Goal: Task Accomplishment & Management: Complete application form

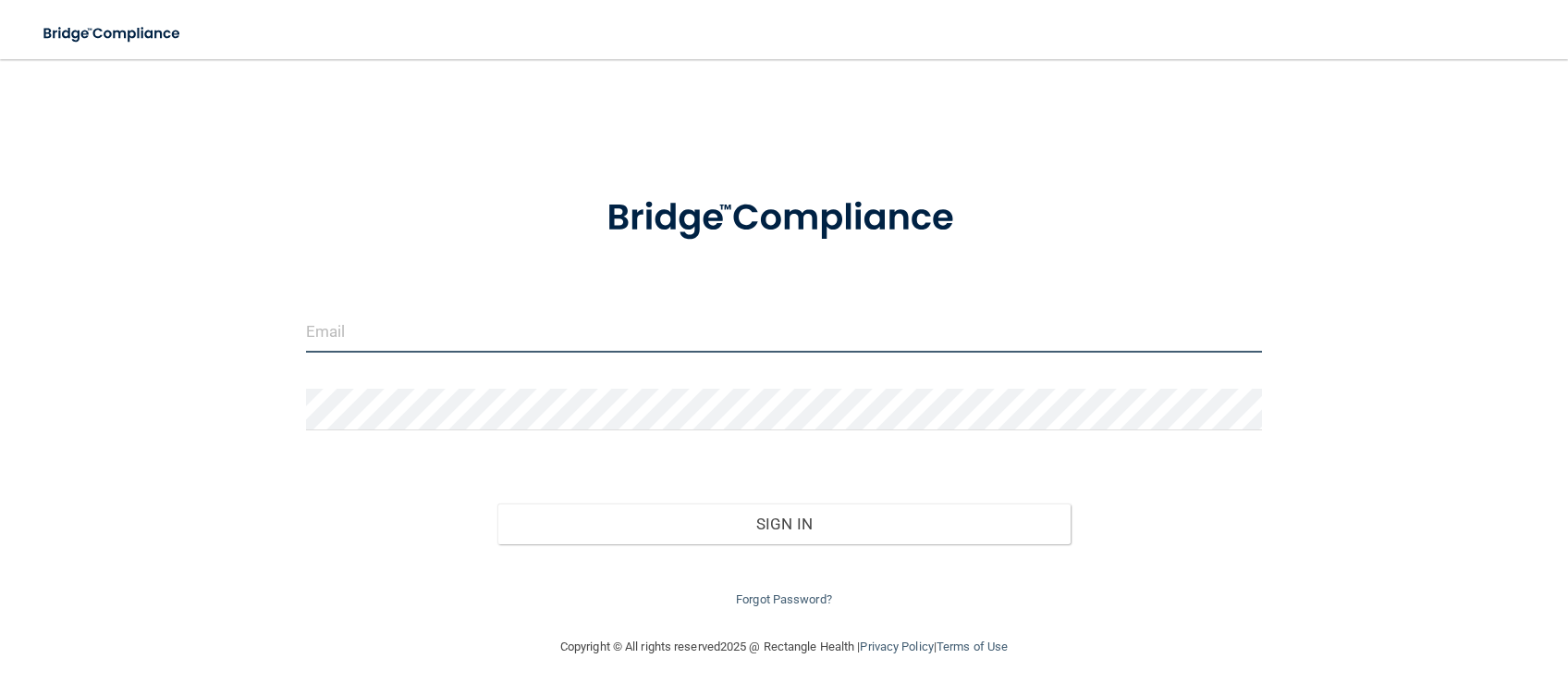
click at [385, 322] on input "email" at bounding box center [783, 331] width 956 height 42
type input "[EMAIL_ADDRESS][DOMAIN_NAME]"
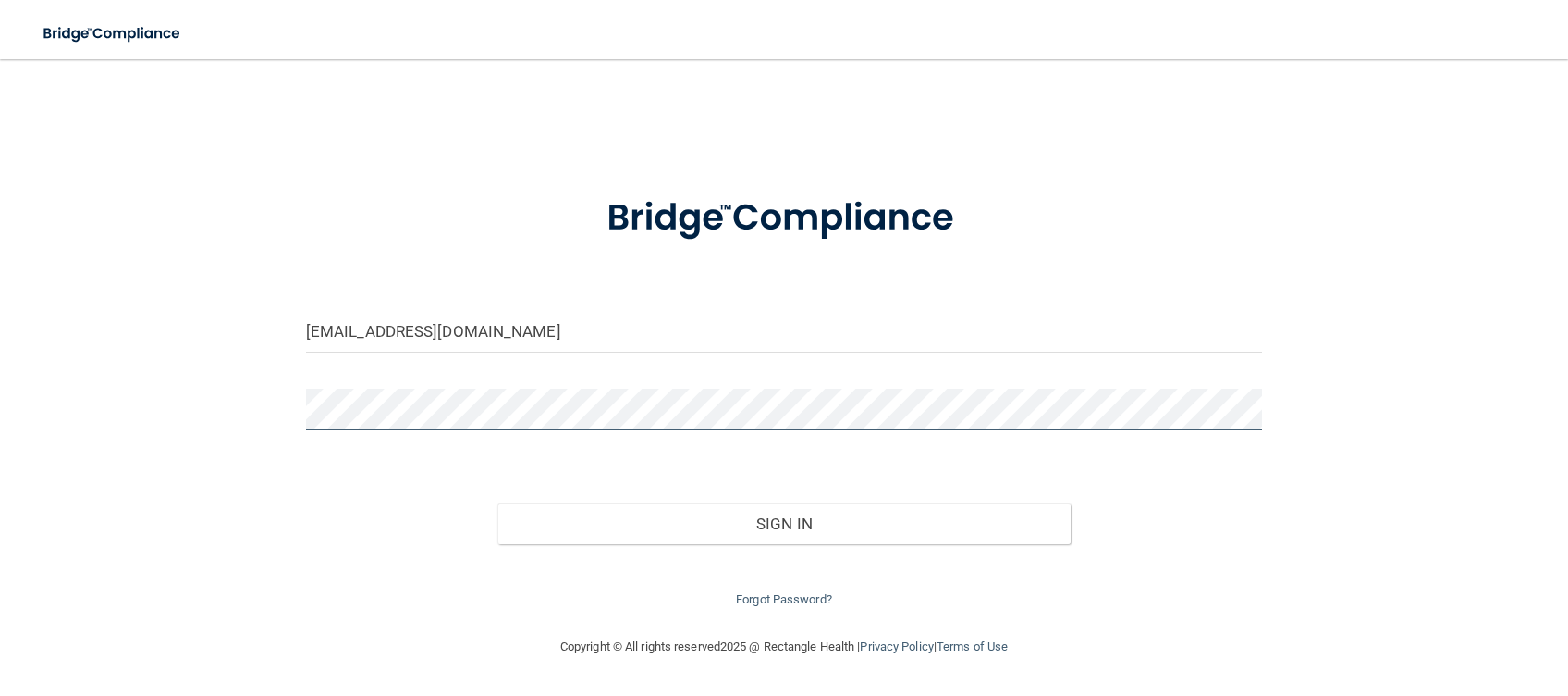
click at [498, 504] on button "Sign In" at bounding box center [785, 524] width 574 height 41
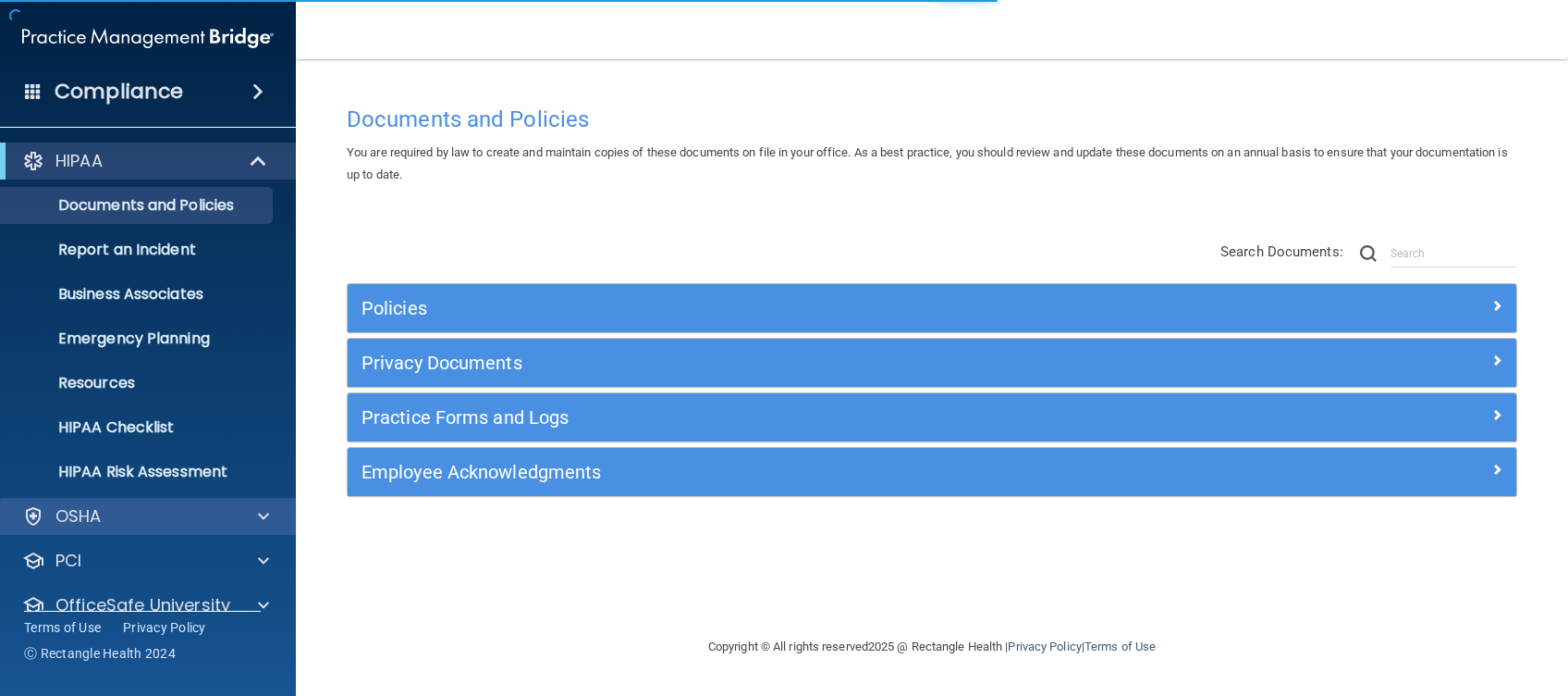
scroll to position [72, 0]
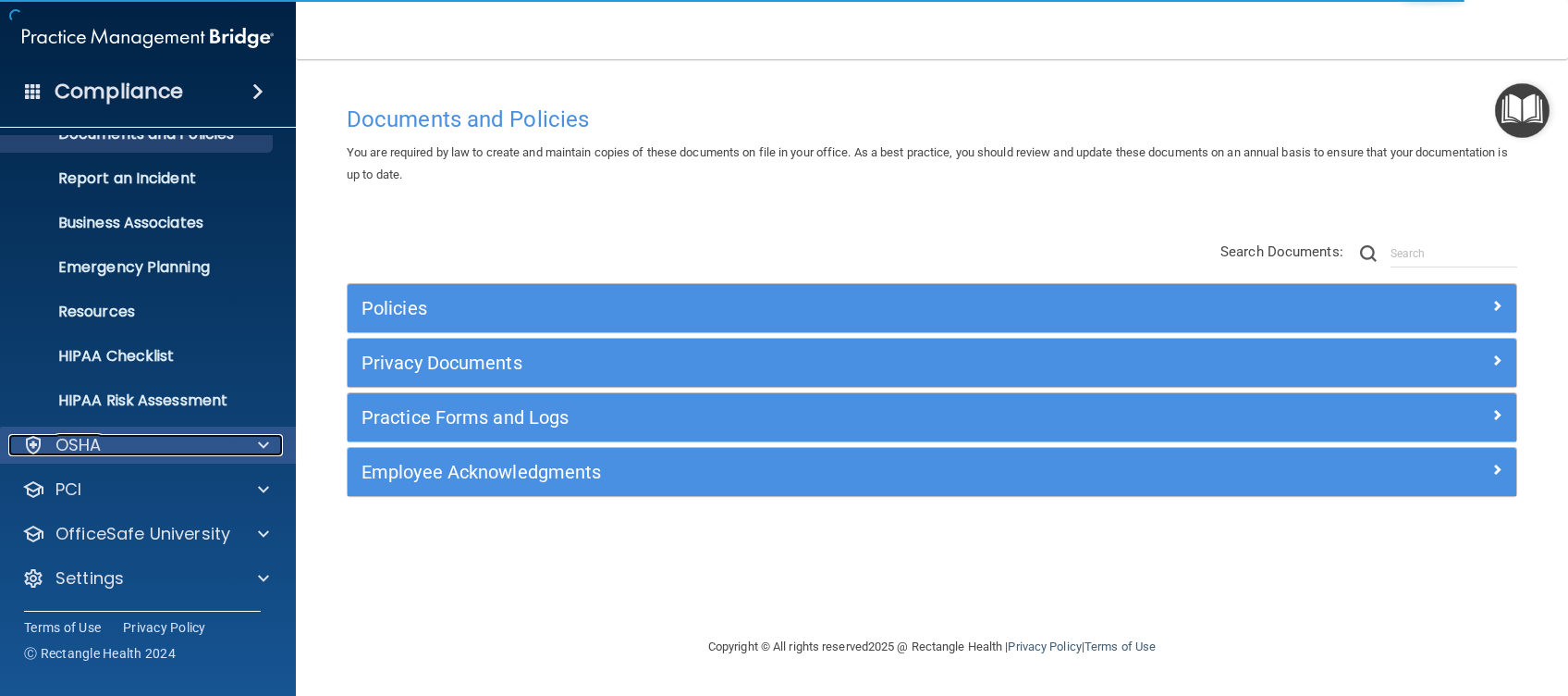
click at [148, 450] on div "OSHA" at bounding box center [123, 445] width 229 height 22
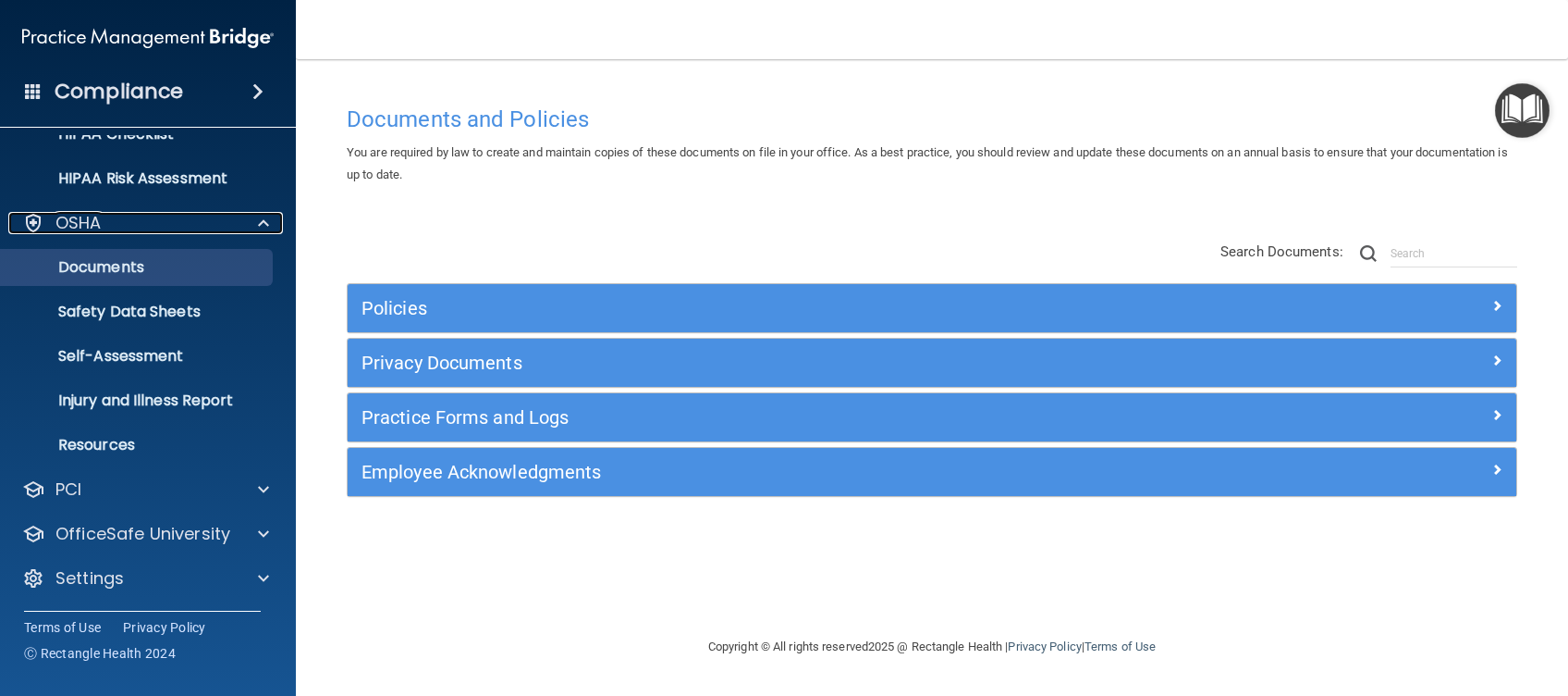
scroll to position [0, 0]
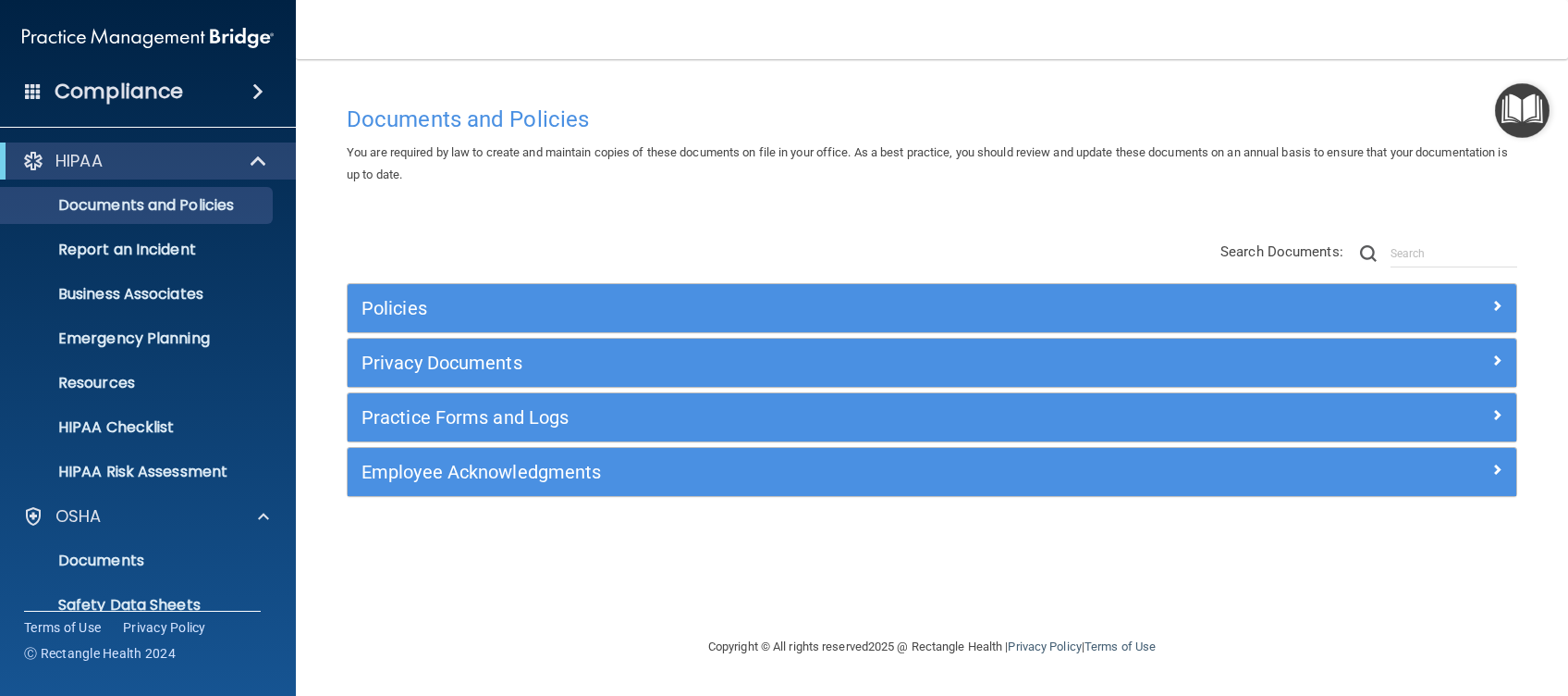
click at [240, 98] on div "Compliance" at bounding box center [148, 92] width 296 height 41
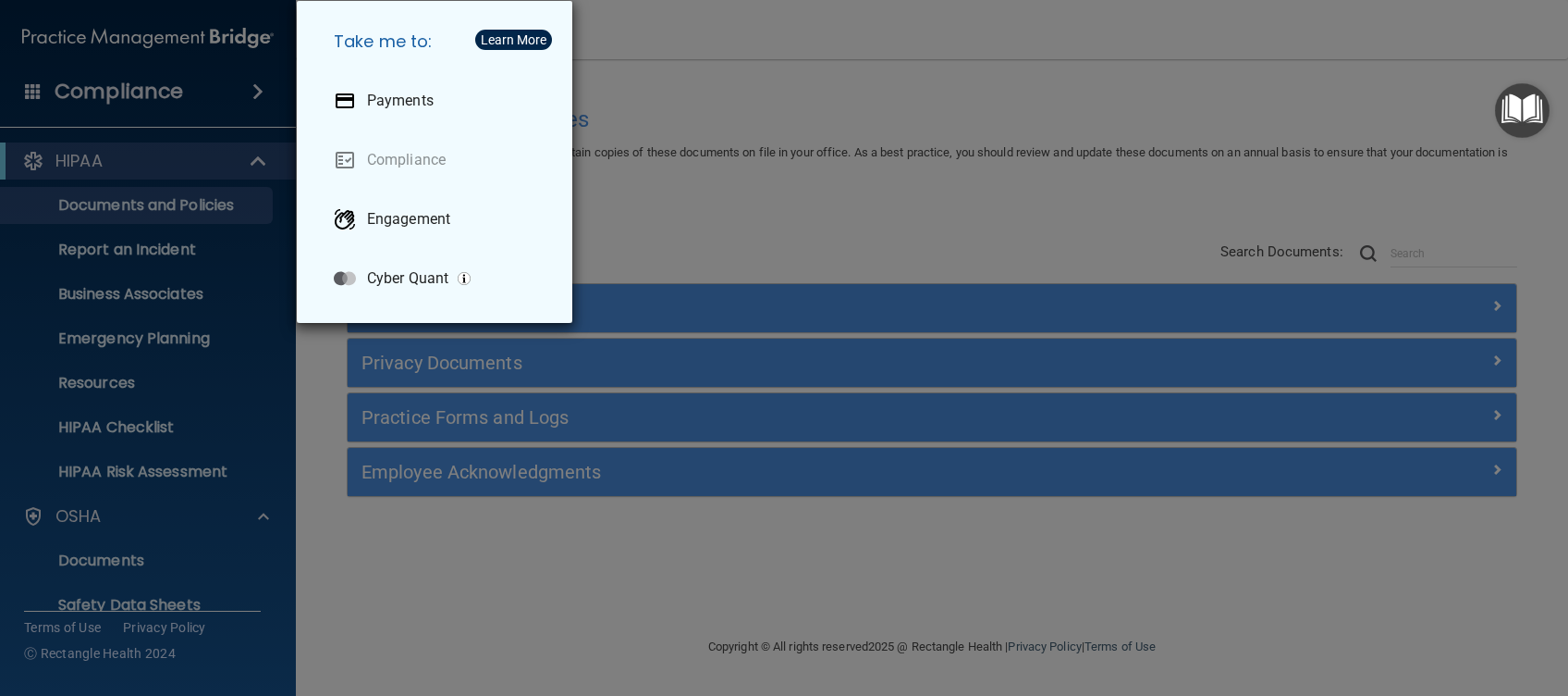
click at [854, 50] on div "Take me to: Payments Compliance Engagement Cyber Quant" at bounding box center [784, 348] width 1568 height 696
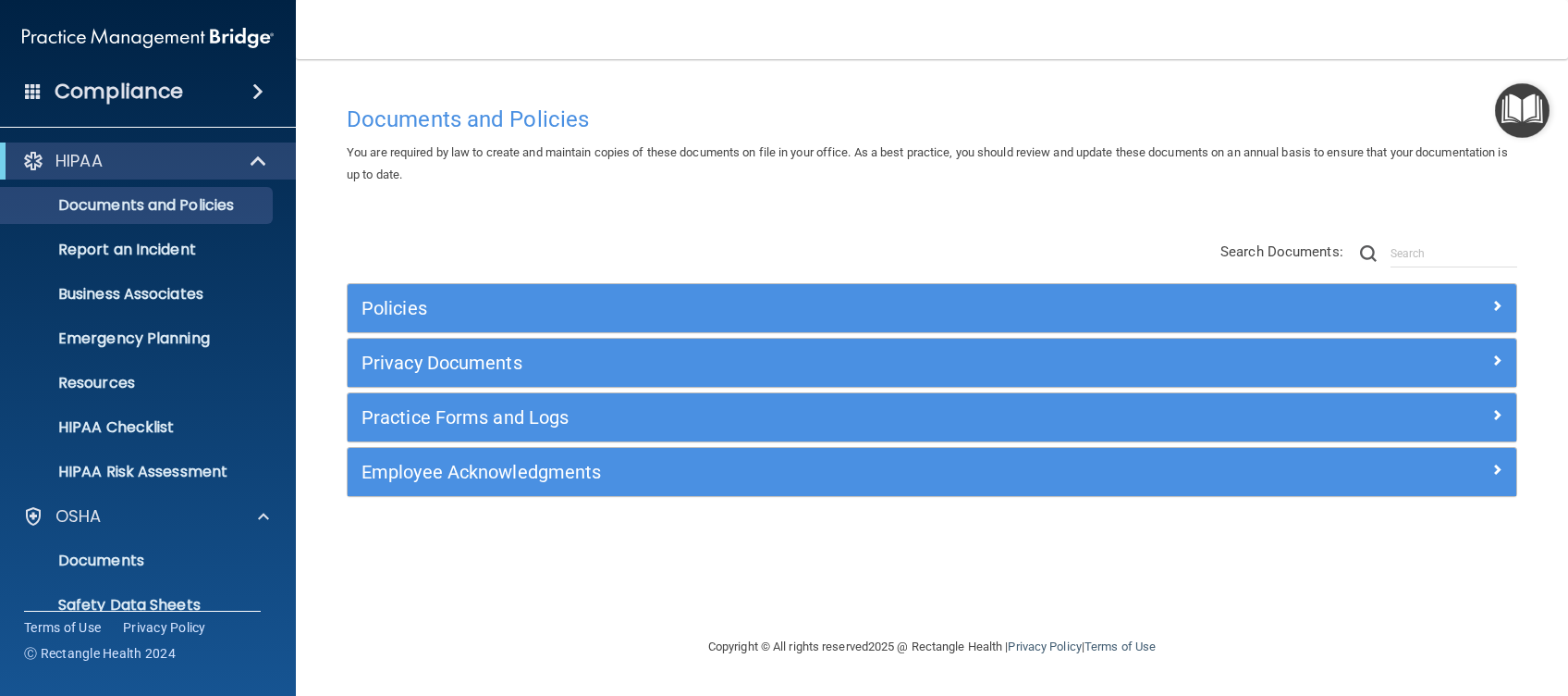
scroll to position [294, 0]
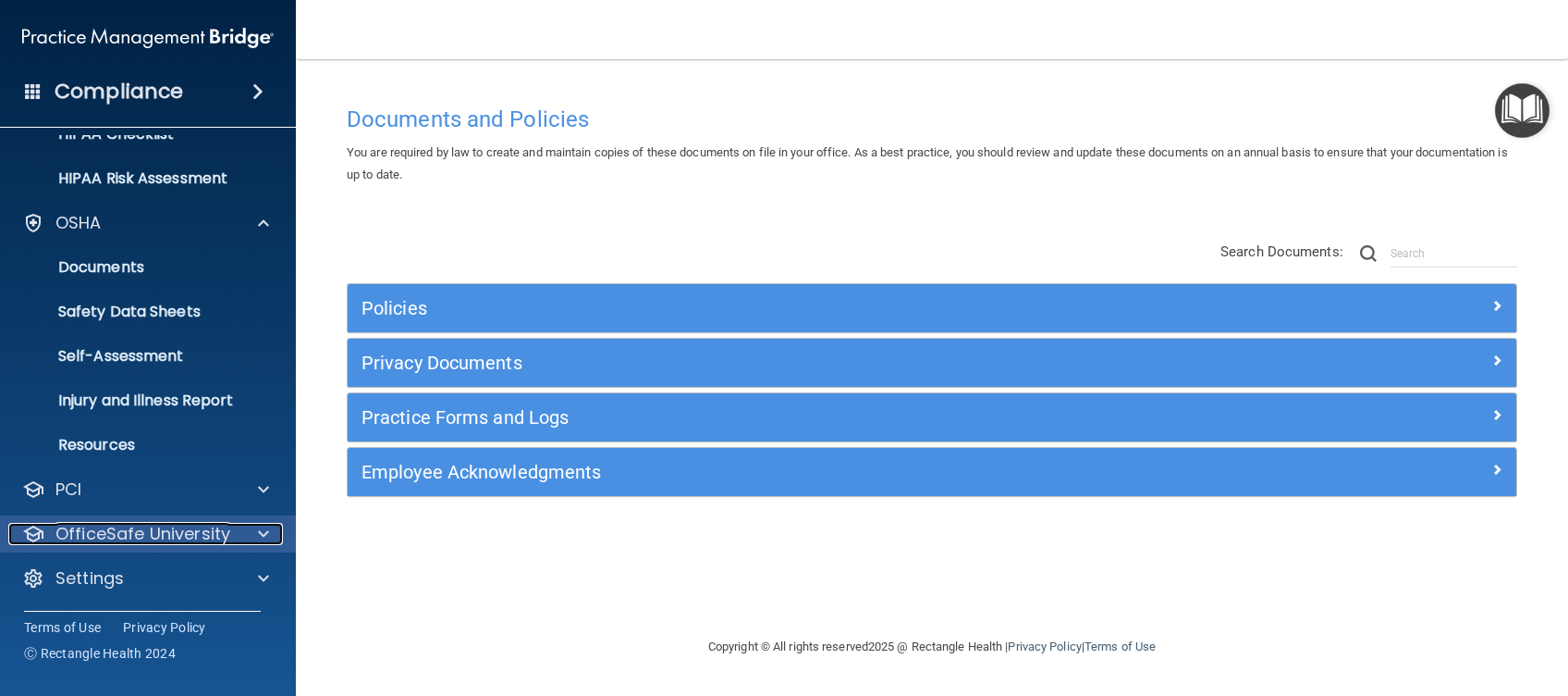
click at [218, 532] on p "OfficeSafe University" at bounding box center [143, 533] width 175 height 22
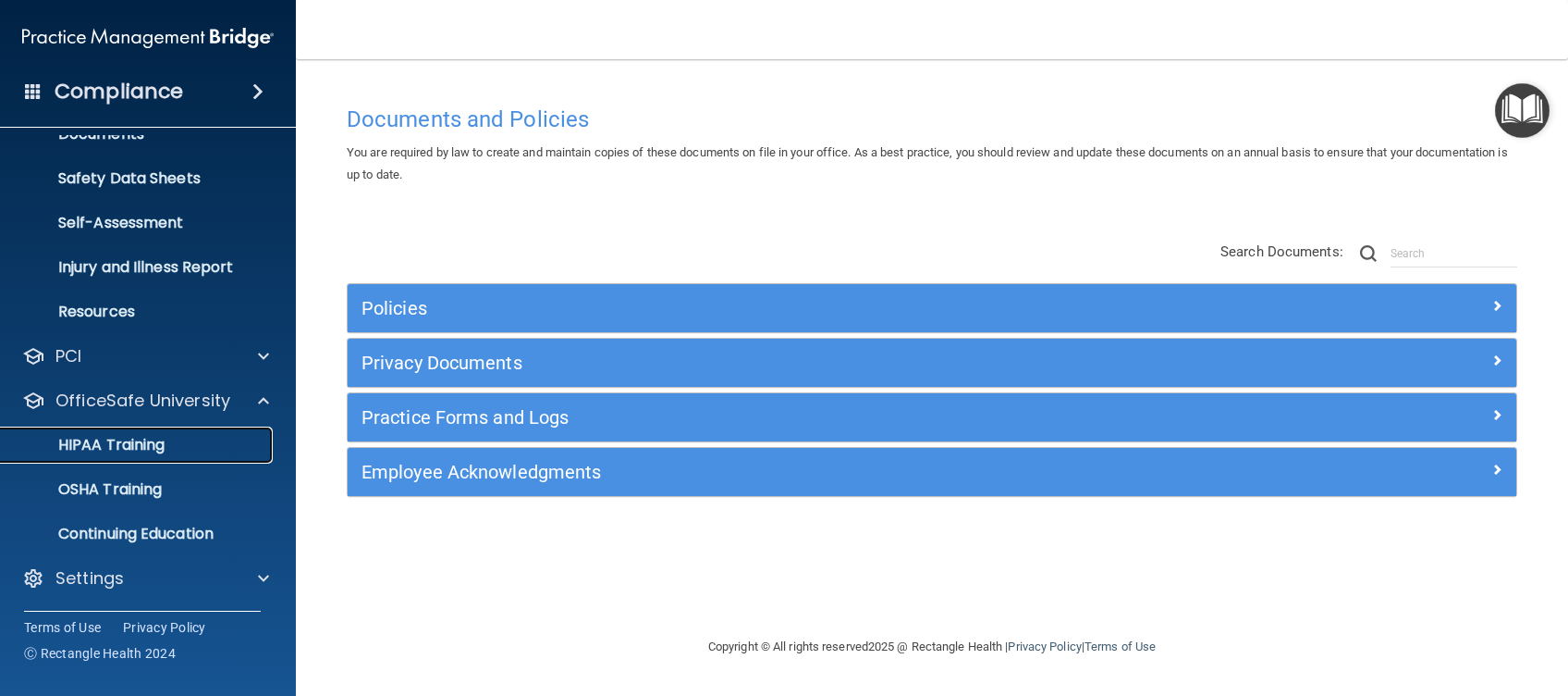
click at [132, 440] on p "HIPAA Training" at bounding box center [88, 445] width 152 height 19
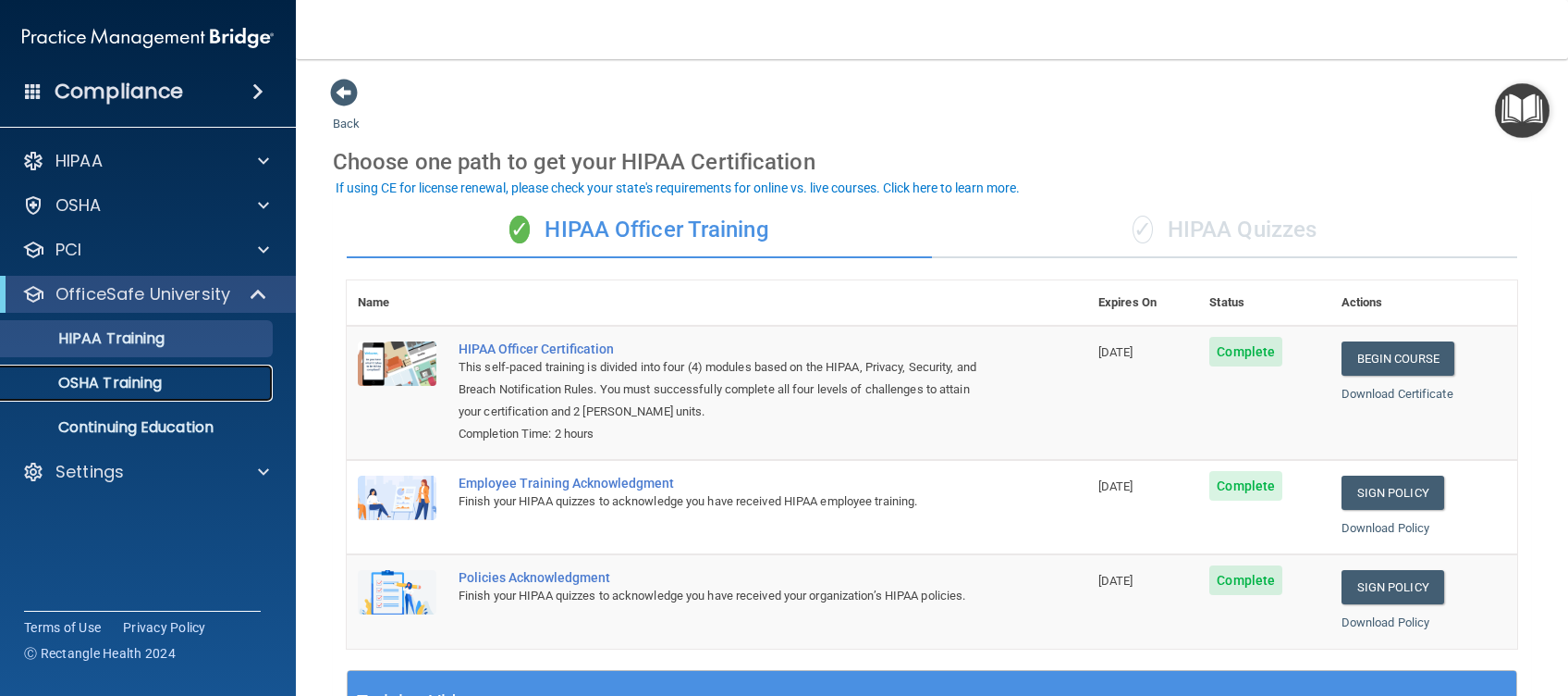
click at [176, 371] on link "OSHA Training" at bounding box center [127, 383] width 292 height 37
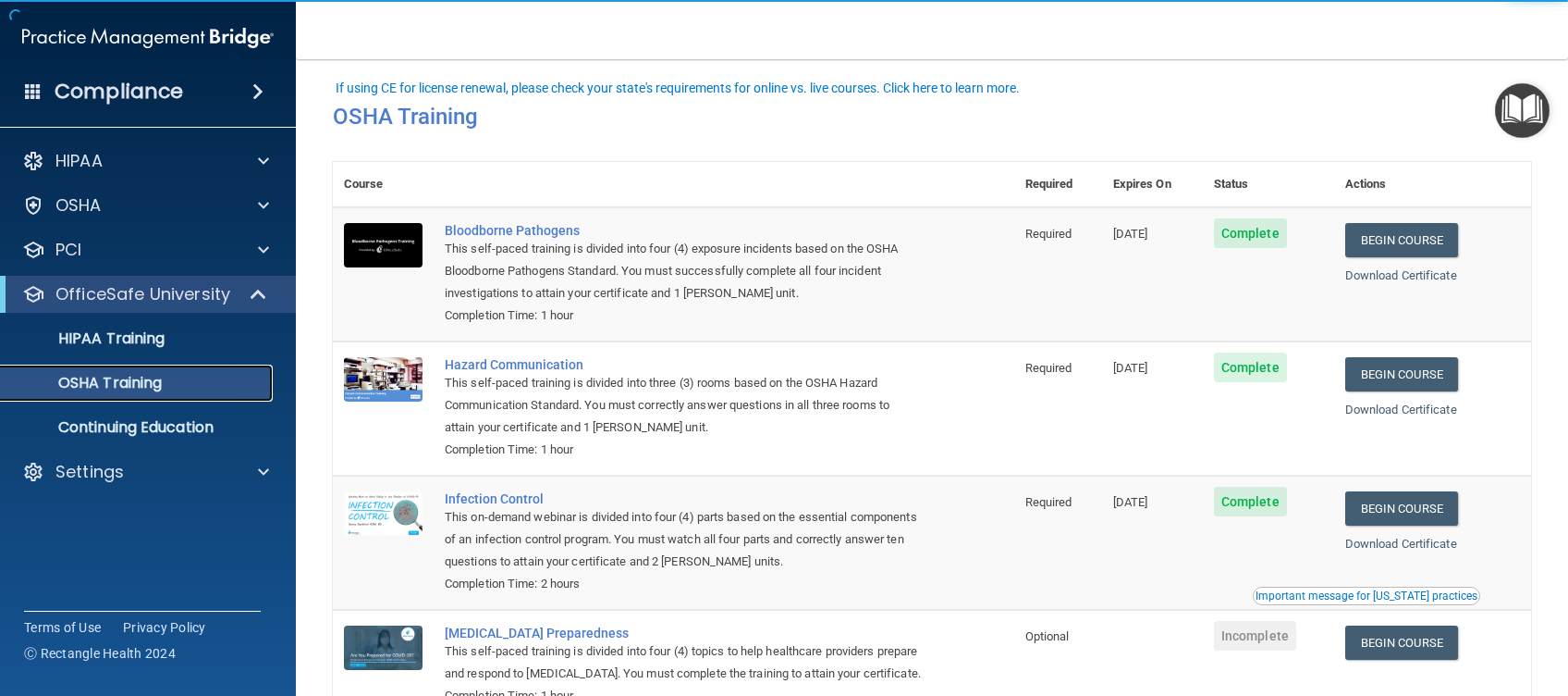
scroll to position [147, 0]
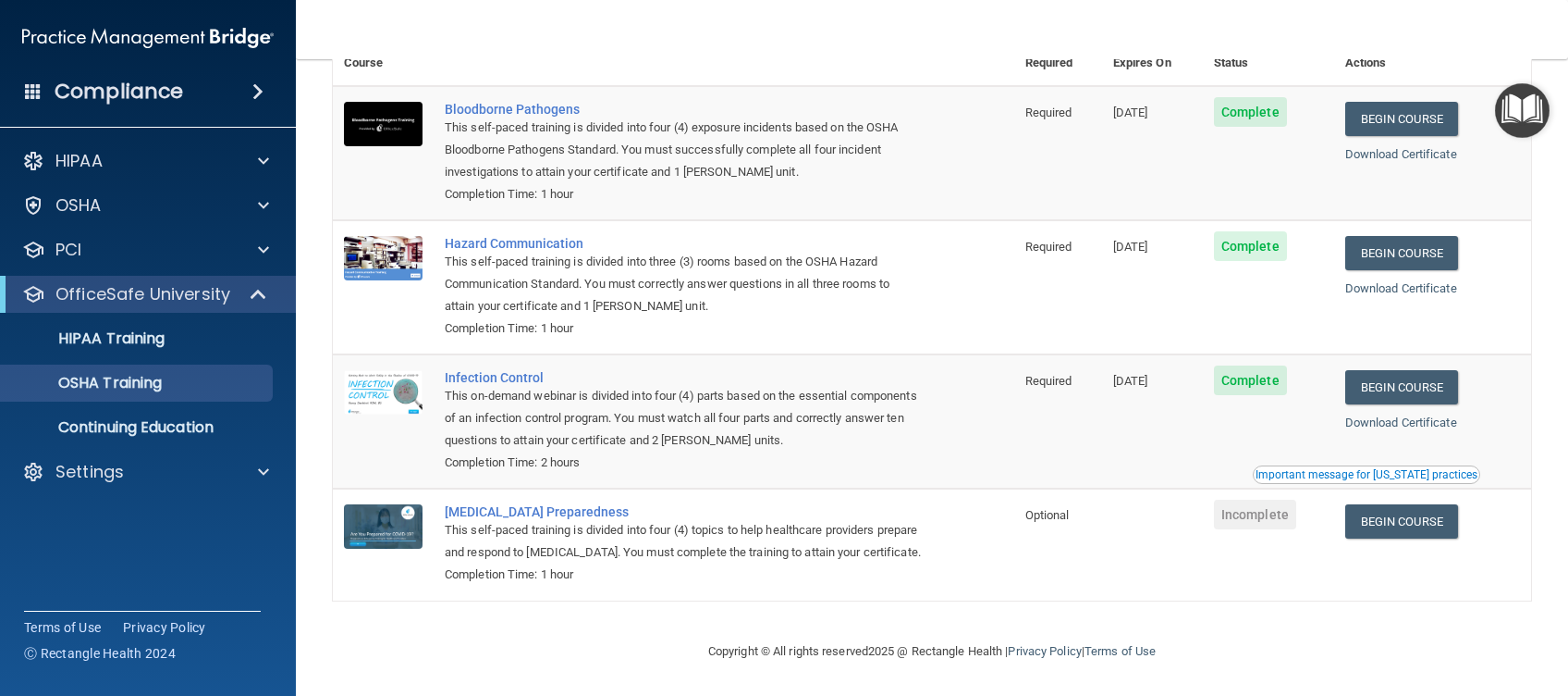
click at [1413, 469] on div "Important message for [US_STATE] practices" at bounding box center [1366, 475] width 222 height 11
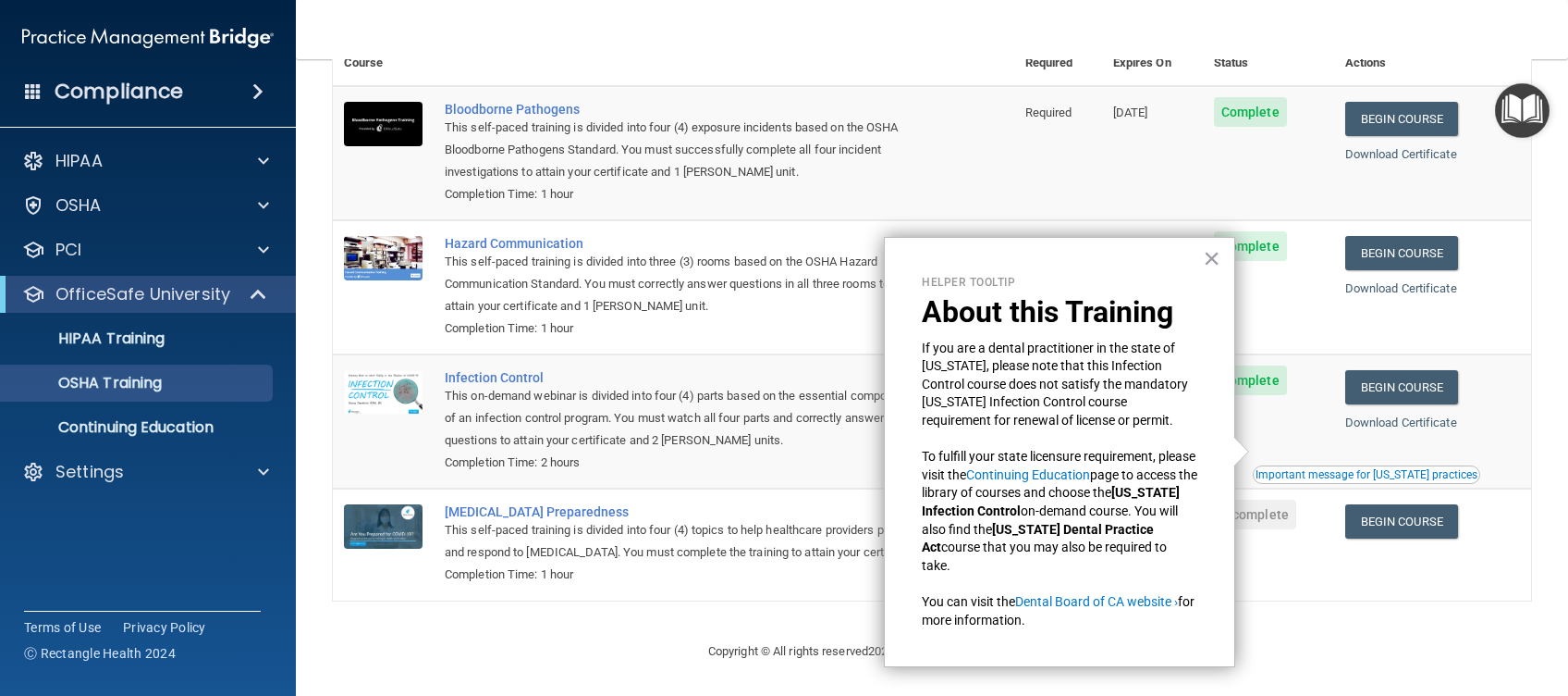
click at [1303, 419] on td "Complete" at bounding box center [1268, 421] width 131 height 134
click at [643, 576] on div "Completion Time: 1 hour" at bounding box center [684, 574] width 477 height 22
click at [172, 423] on p "Continuing Education" at bounding box center [138, 427] width 253 height 19
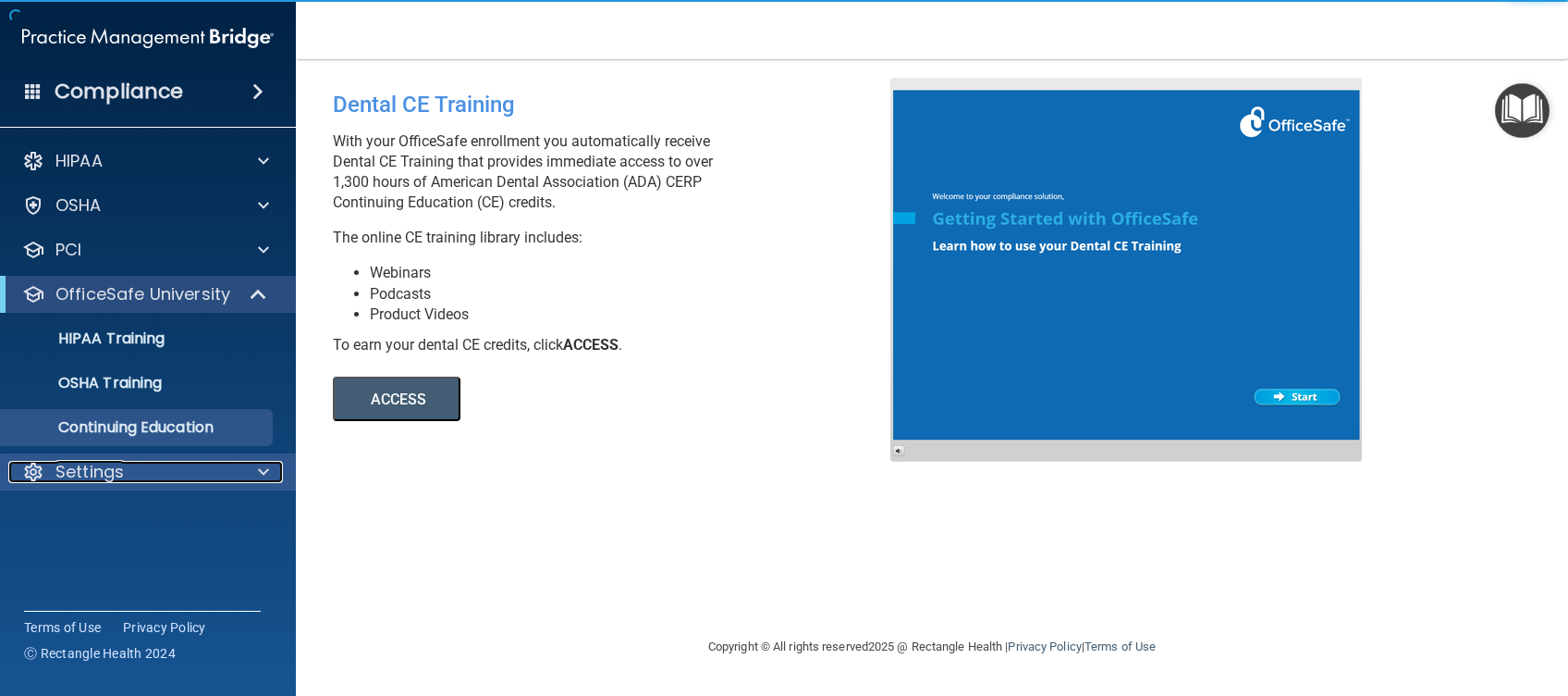
click at [234, 469] on div "Settings" at bounding box center [123, 472] width 229 height 22
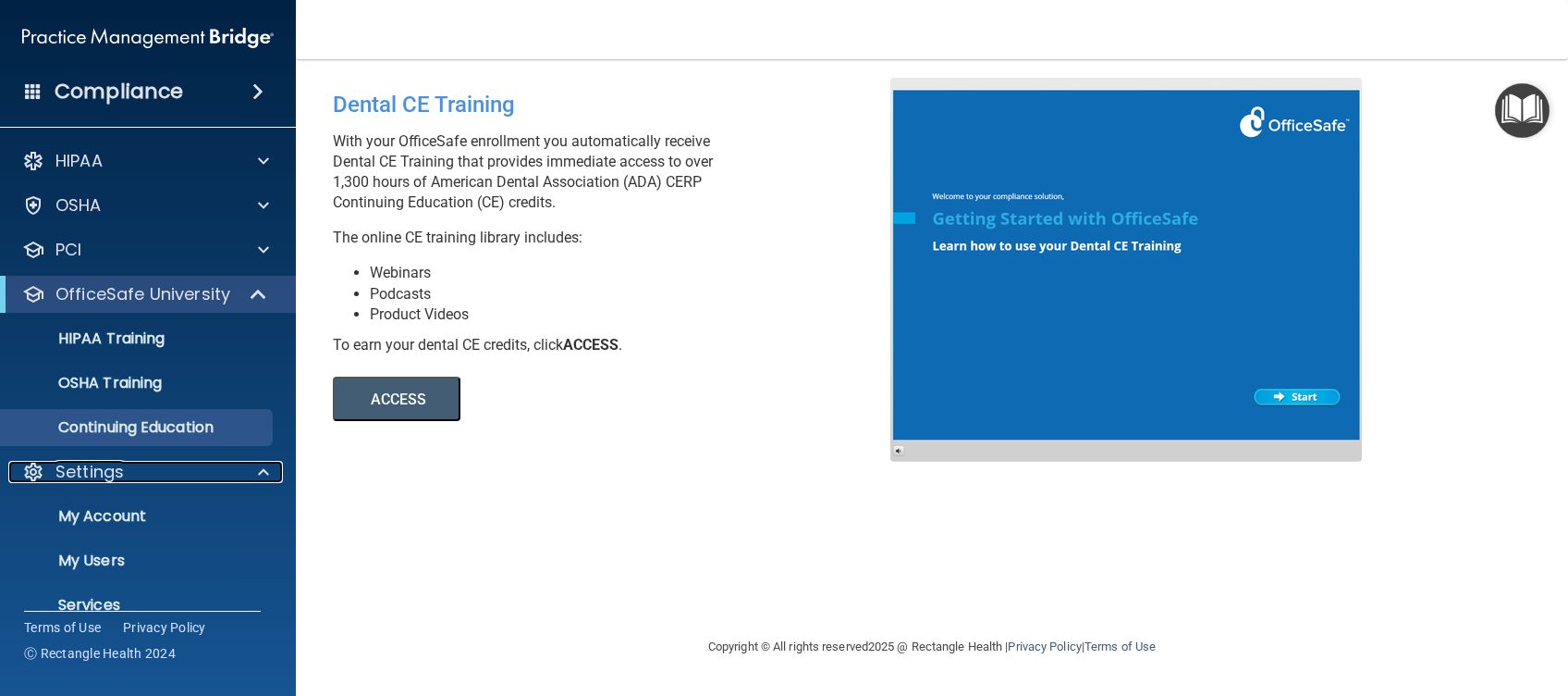
scroll to position [72, 0]
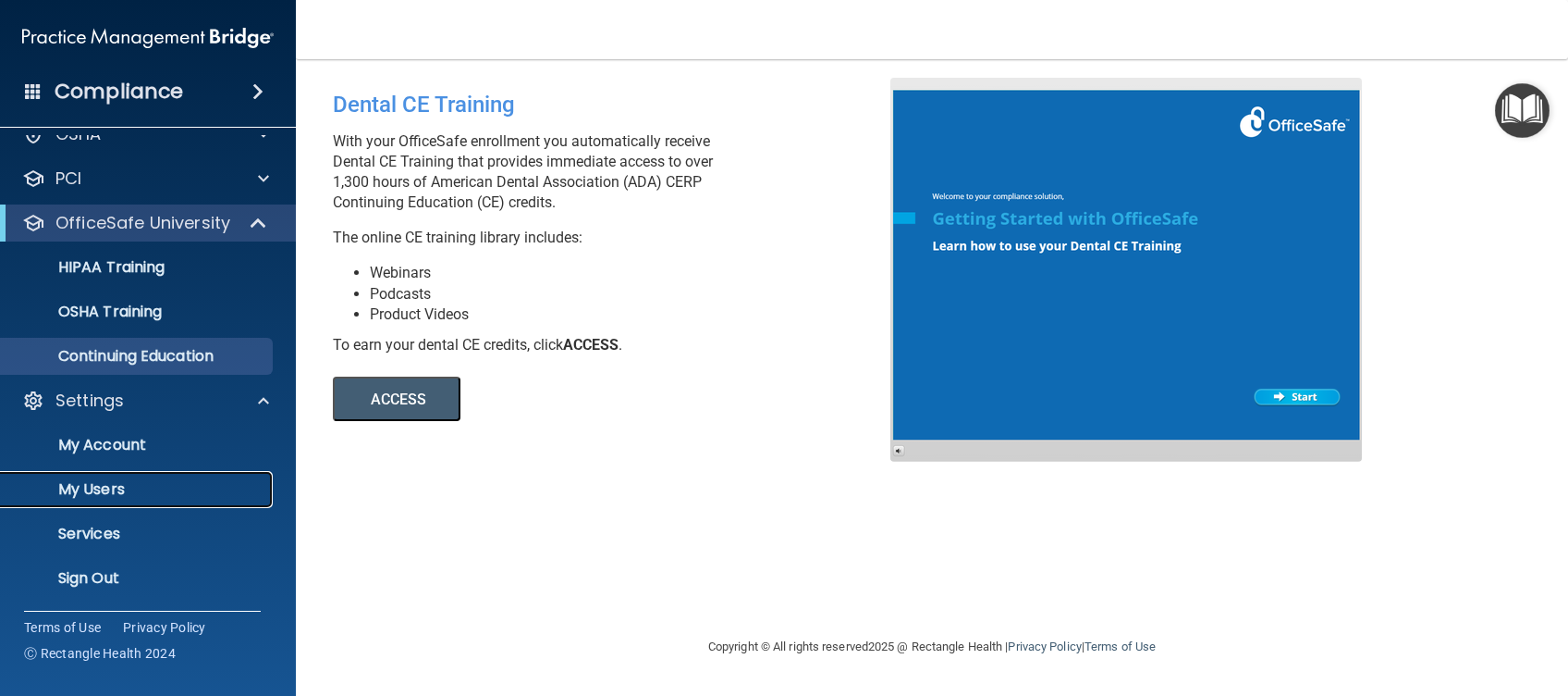
click at [118, 485] on p "My Users" at bounding box center [138, 490] width 253 height 19
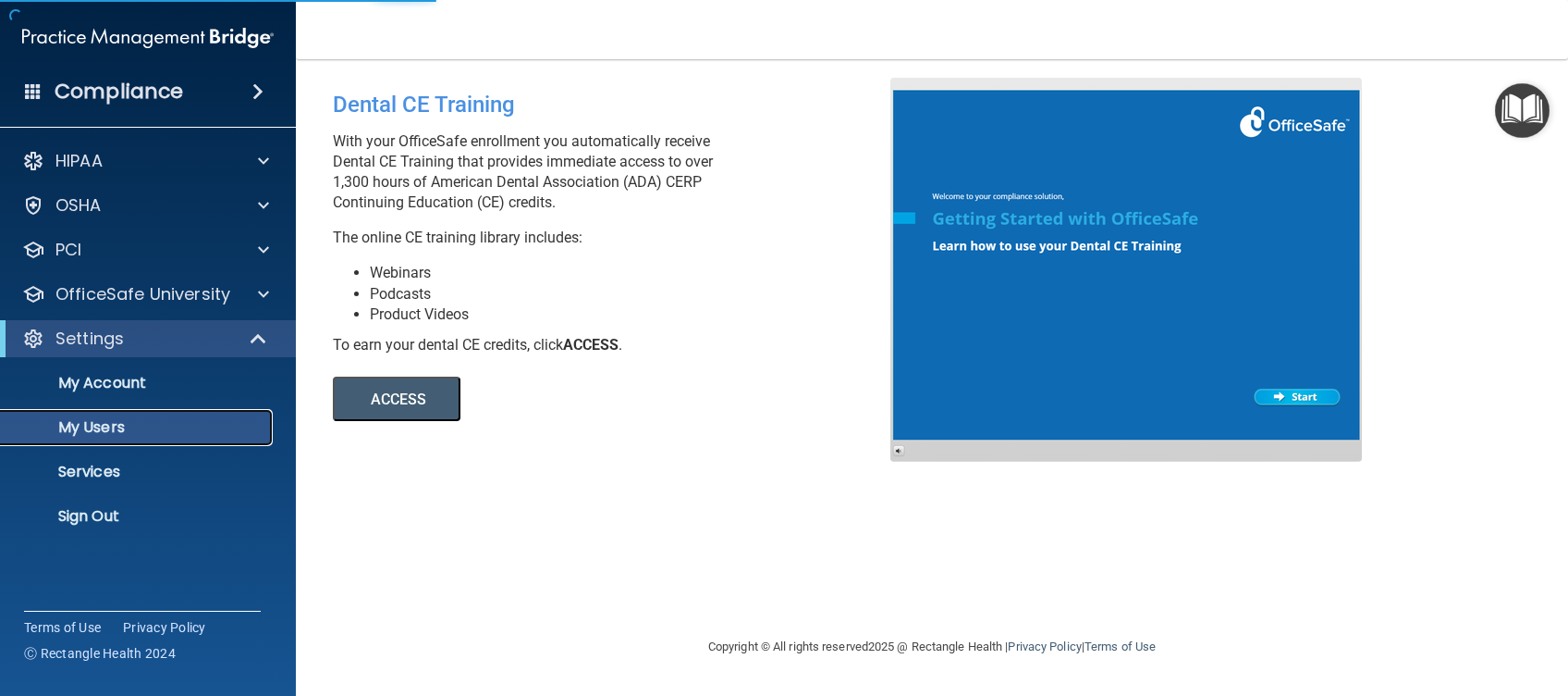
click at [94, 427] on p "My Users" at bounding box center [138, 427] width 253 height 19
select select "20"
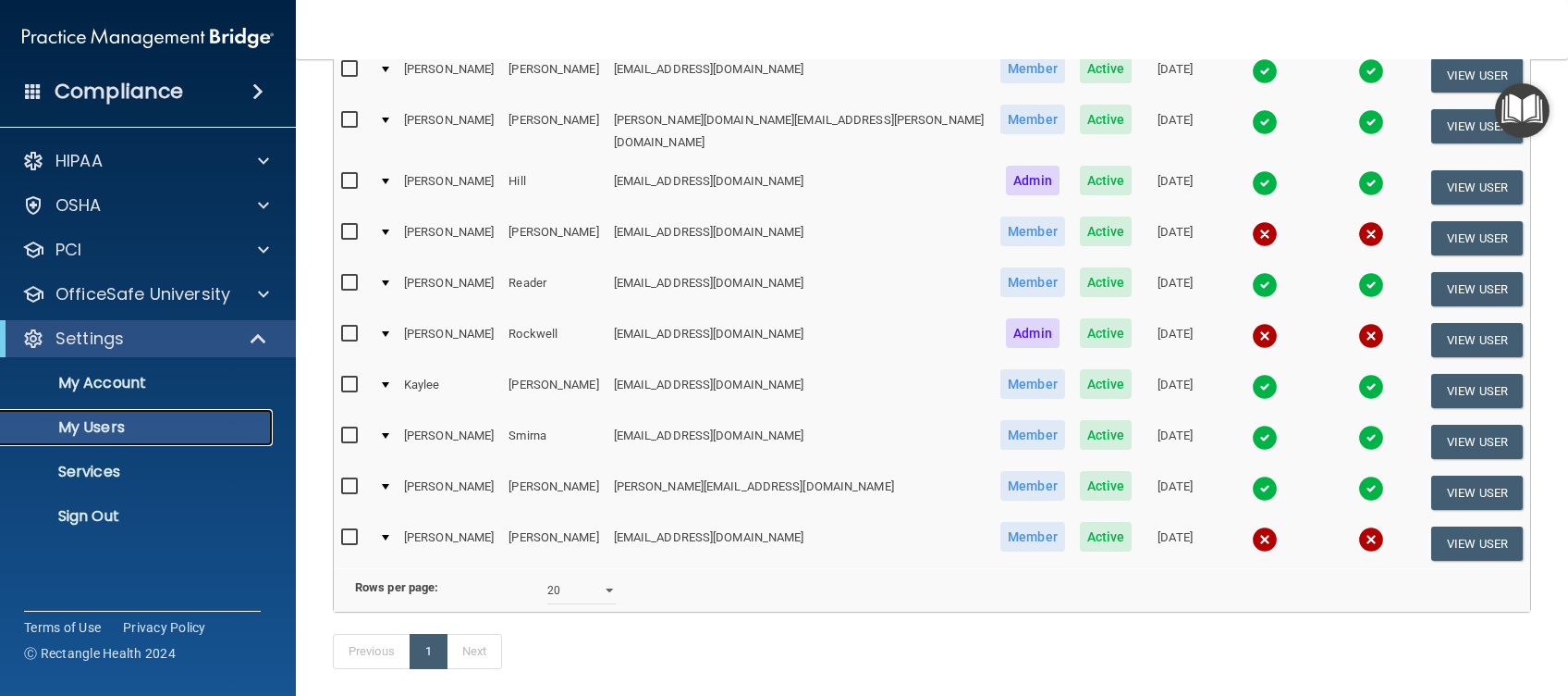
scroll to position [401, 0]
click at [1434, 527] on button "View User" at bounding box center [1477, 544] width 92 height 34
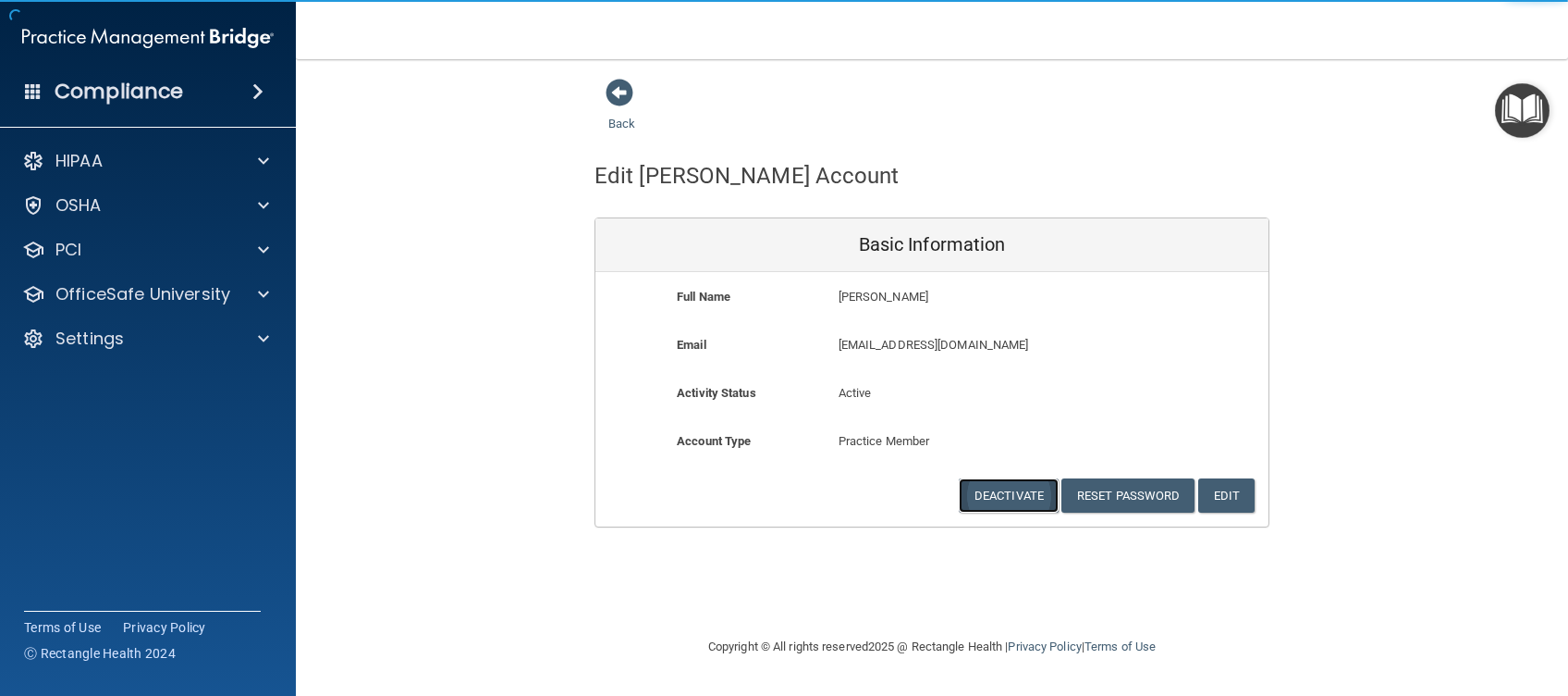
click at [1018, 503] on button "Deactivate" at bounding box center [1009, 495] width 100 height 34
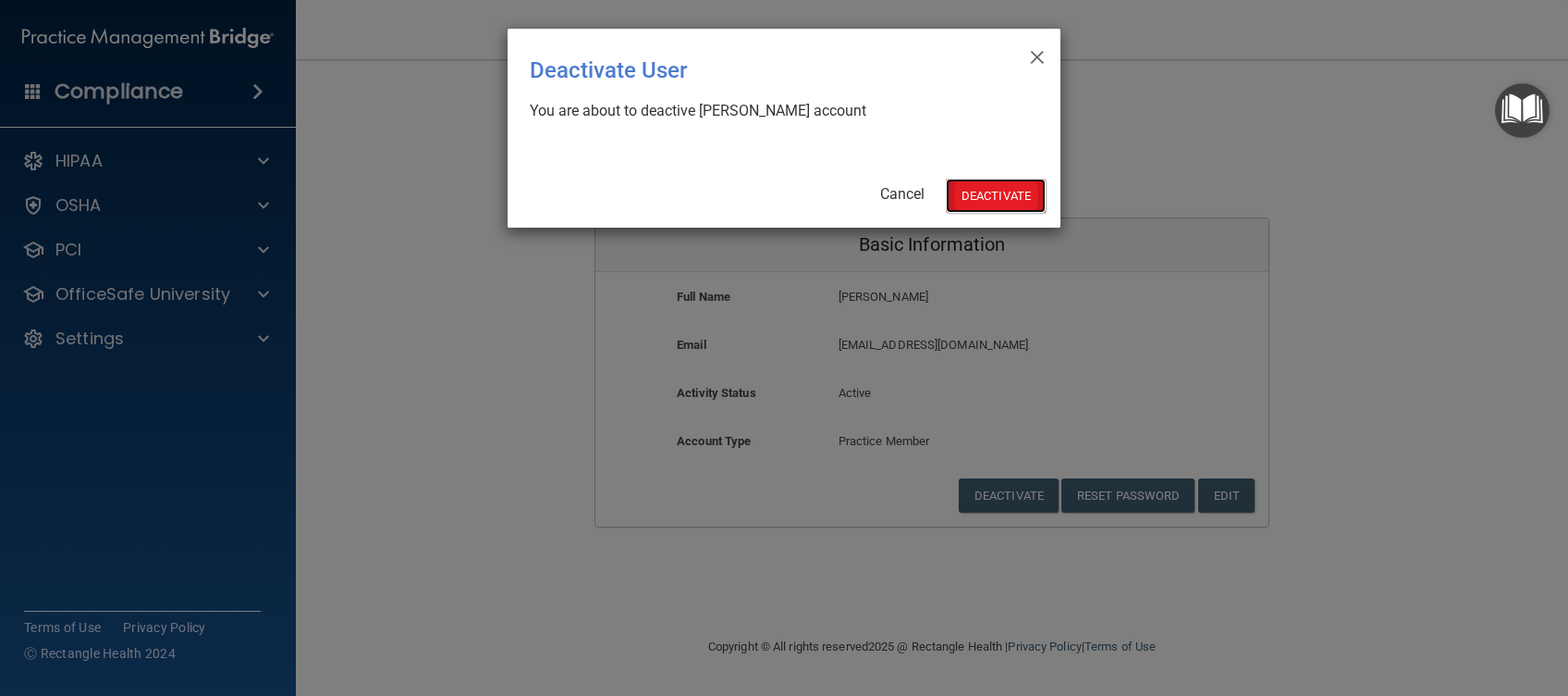
click at [1013, 199] on button "Deactivate" at bounding box center [996, 195] width 100 height 34
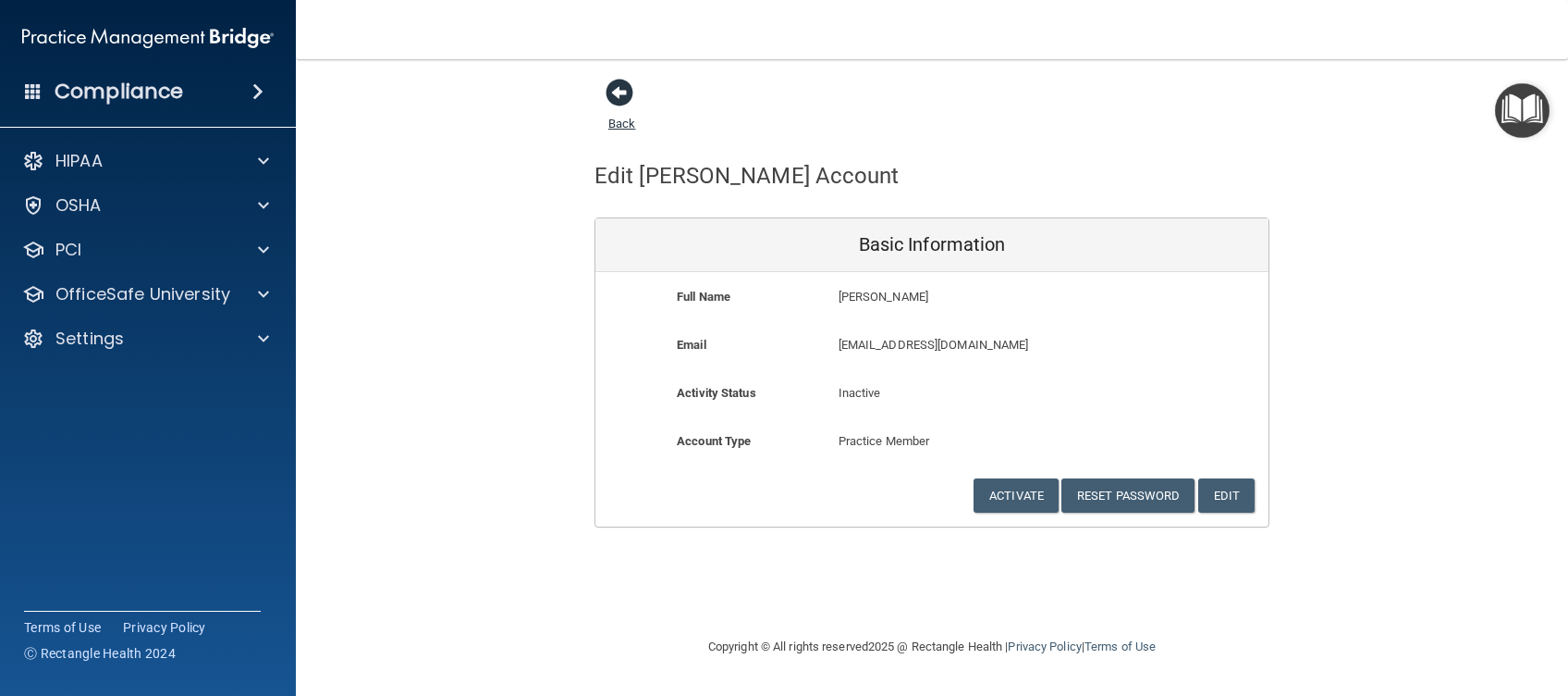
click at [613, 89] on span at bounding box center [620, 93] width 28 height 28
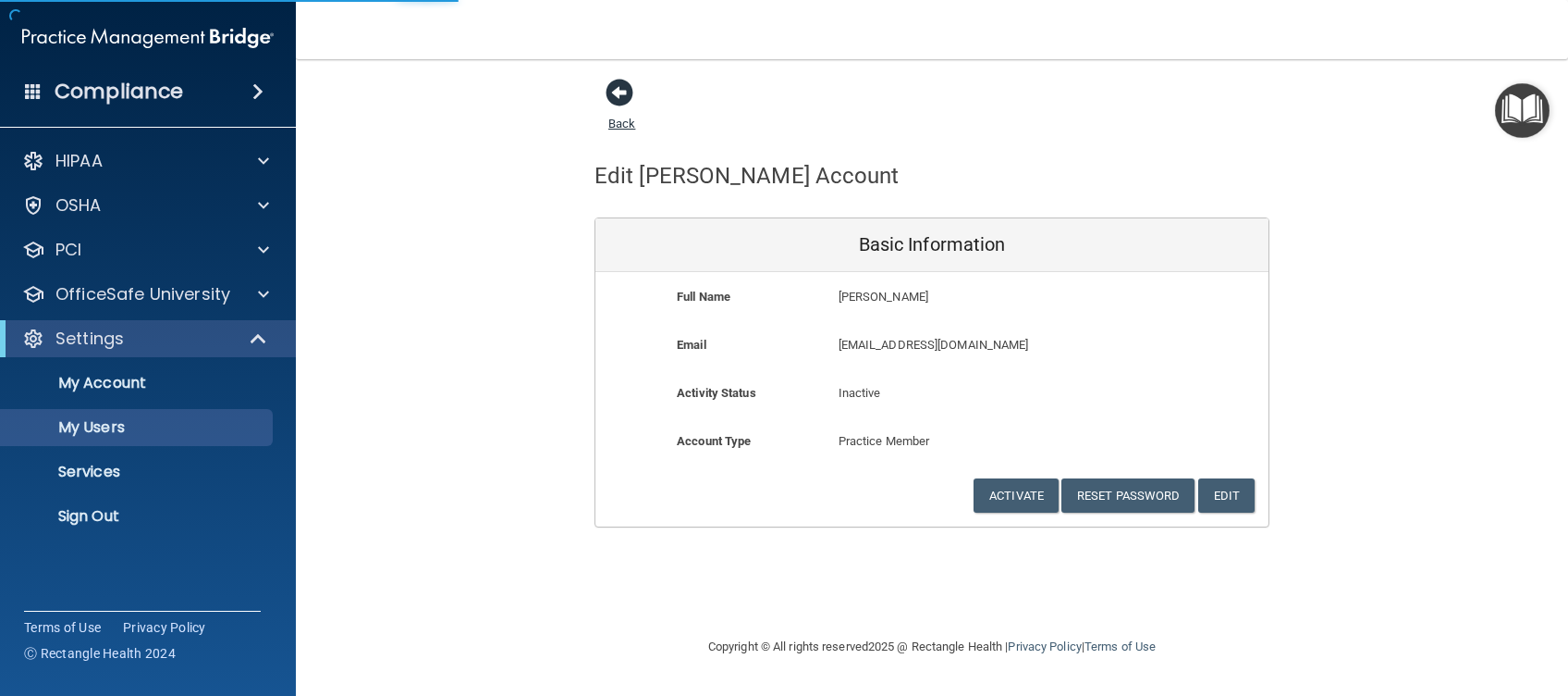
select select "20"
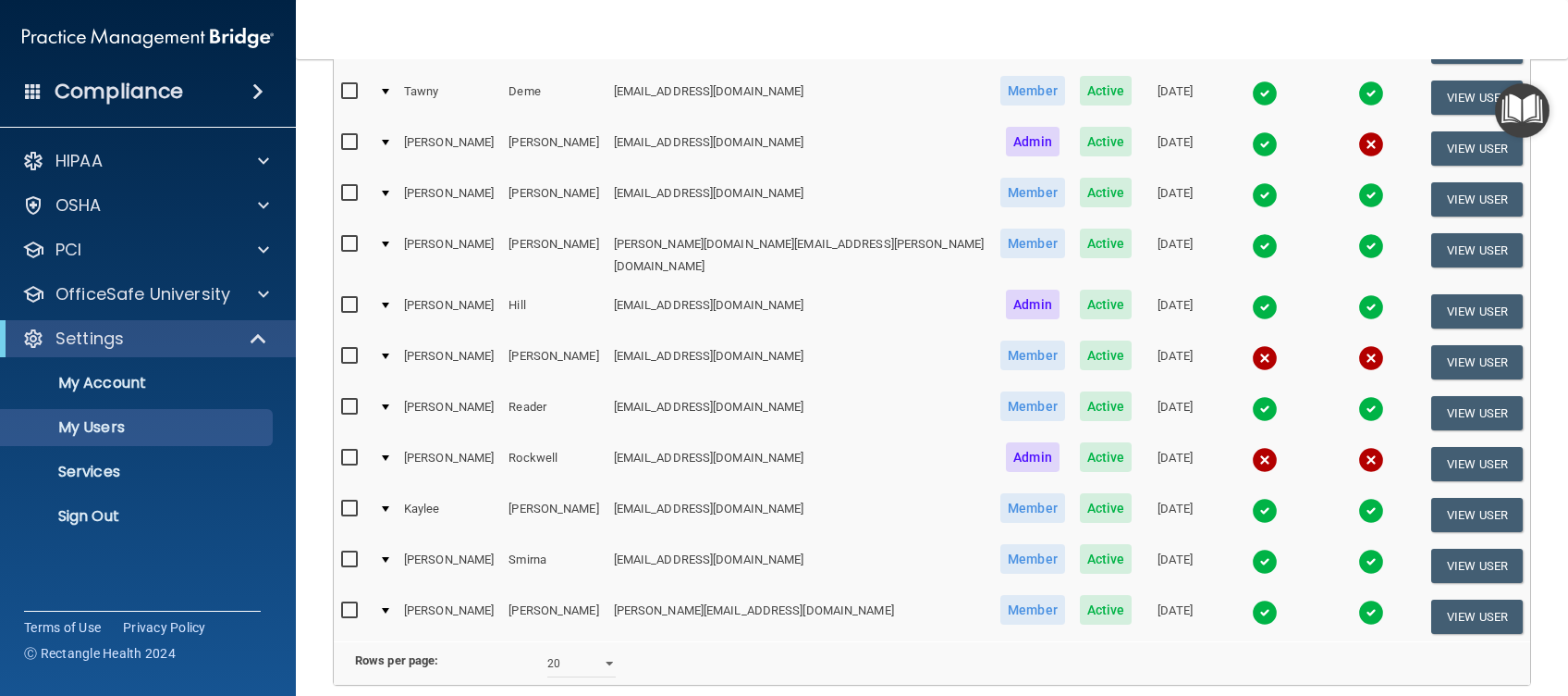
scroll to position [282, 0]
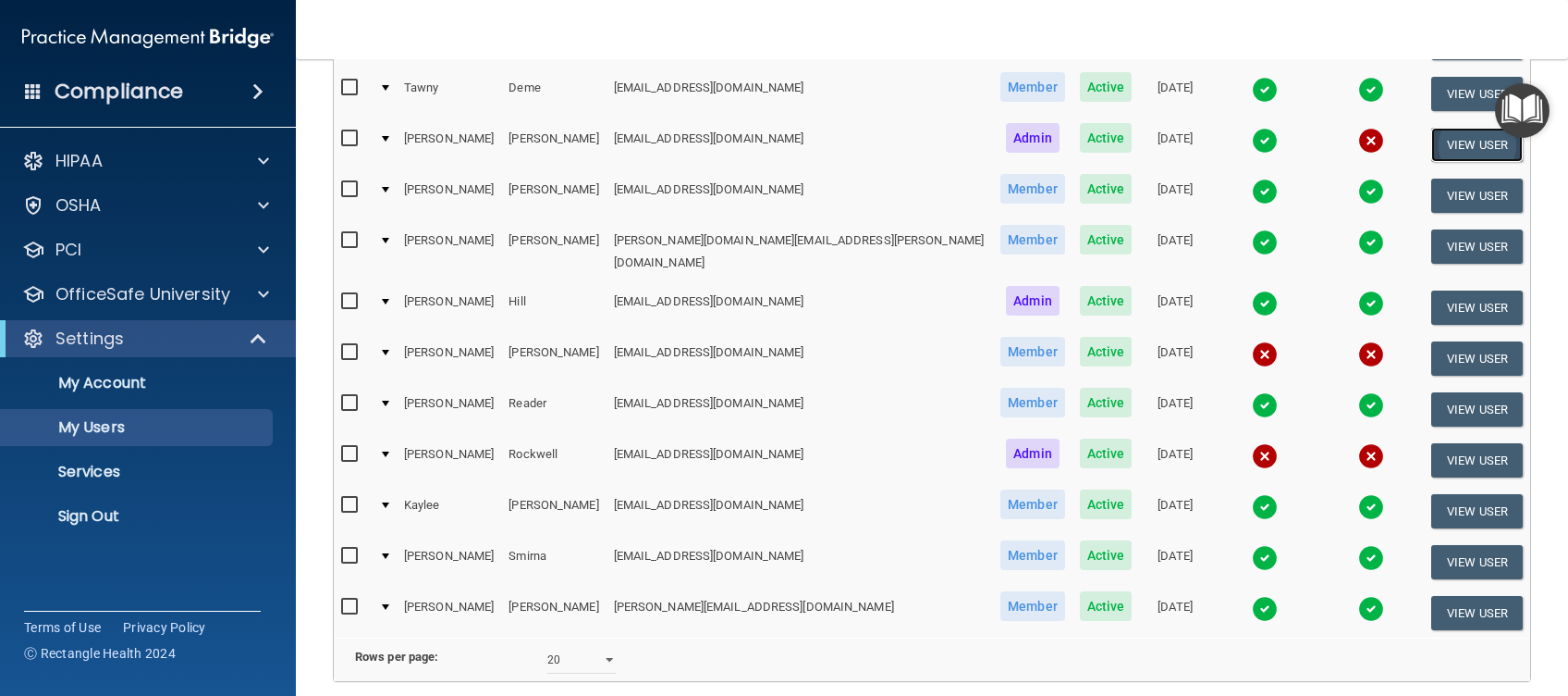
click at [1431, 129] on button "View User" at bounding box center [1477, 144] width 92 height 34
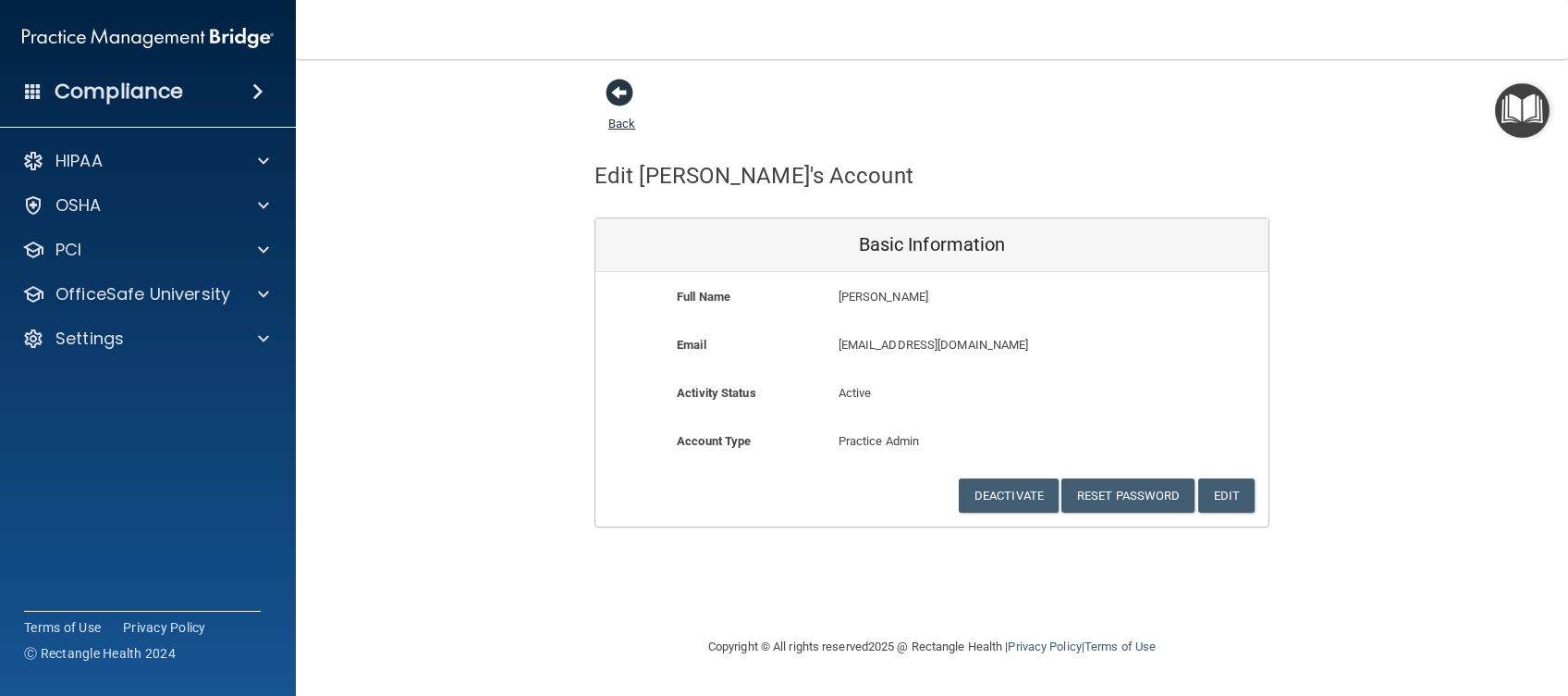
click at [616, 92] on span at bounding box center [620, 93] width 28 height 28
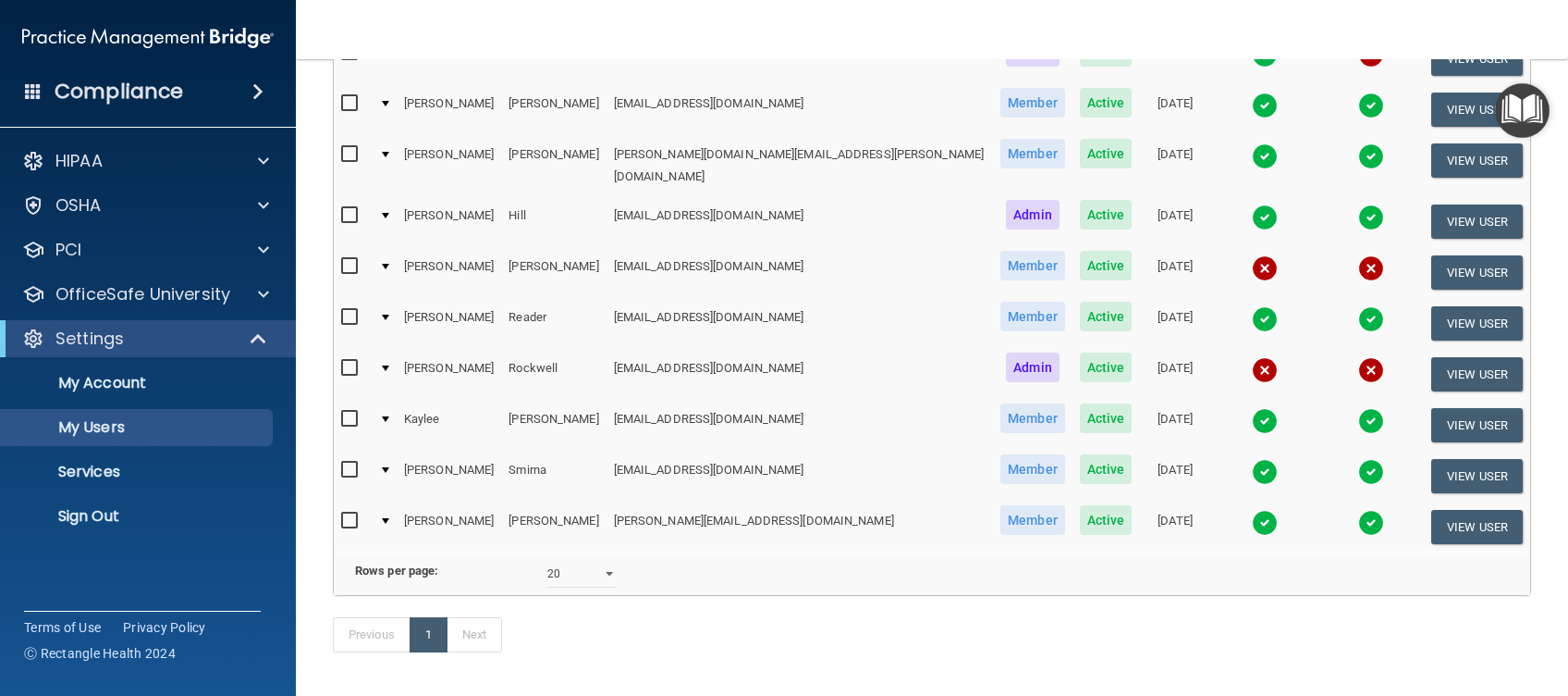
scroll to position [434, 0]
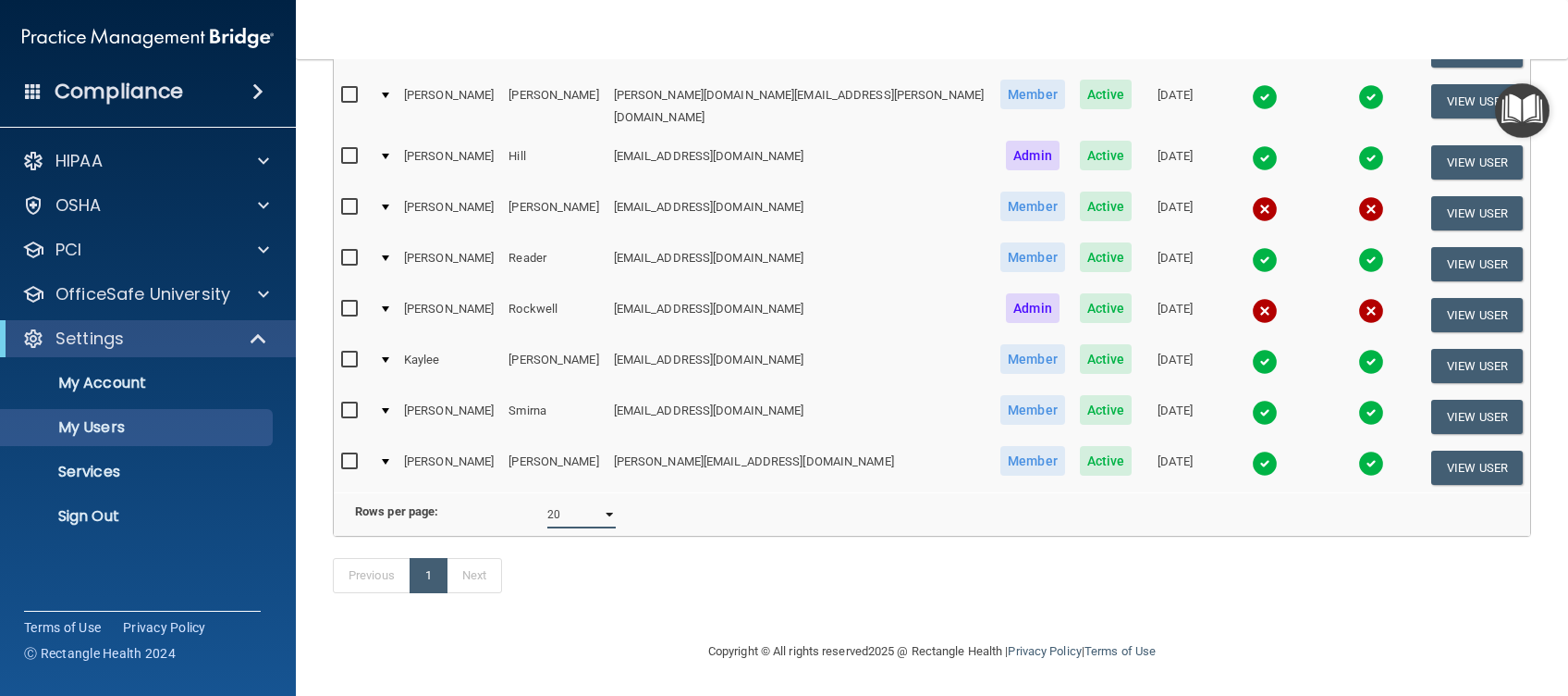
click at [547, 501] on select "10 20 30 40 all" at bounding box center [581, 515] width 69 height 28
select select "30"
click at [547, 501] on select "10 20 30 40 all" at bounding box center [581, 515] width 69 height 28
select select "30"
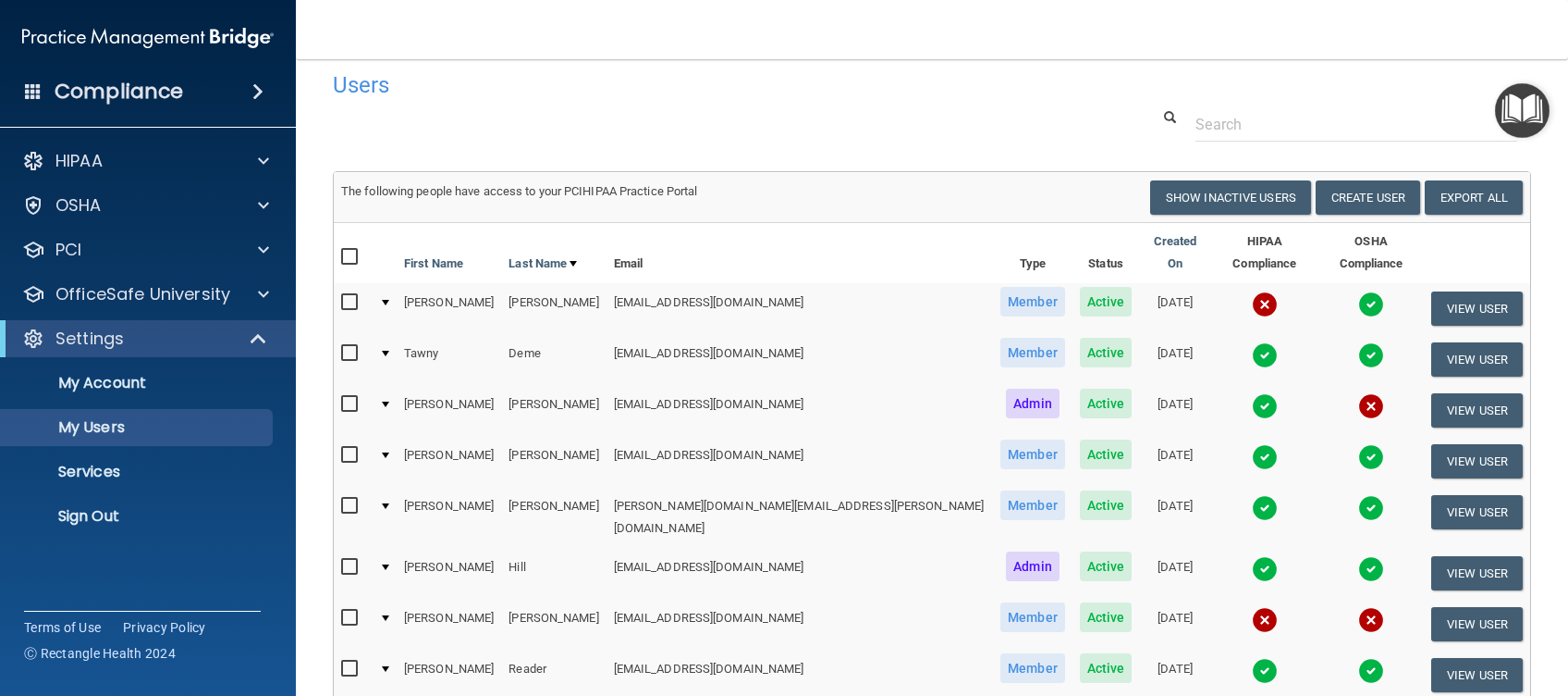
scroll to position [41, 0]
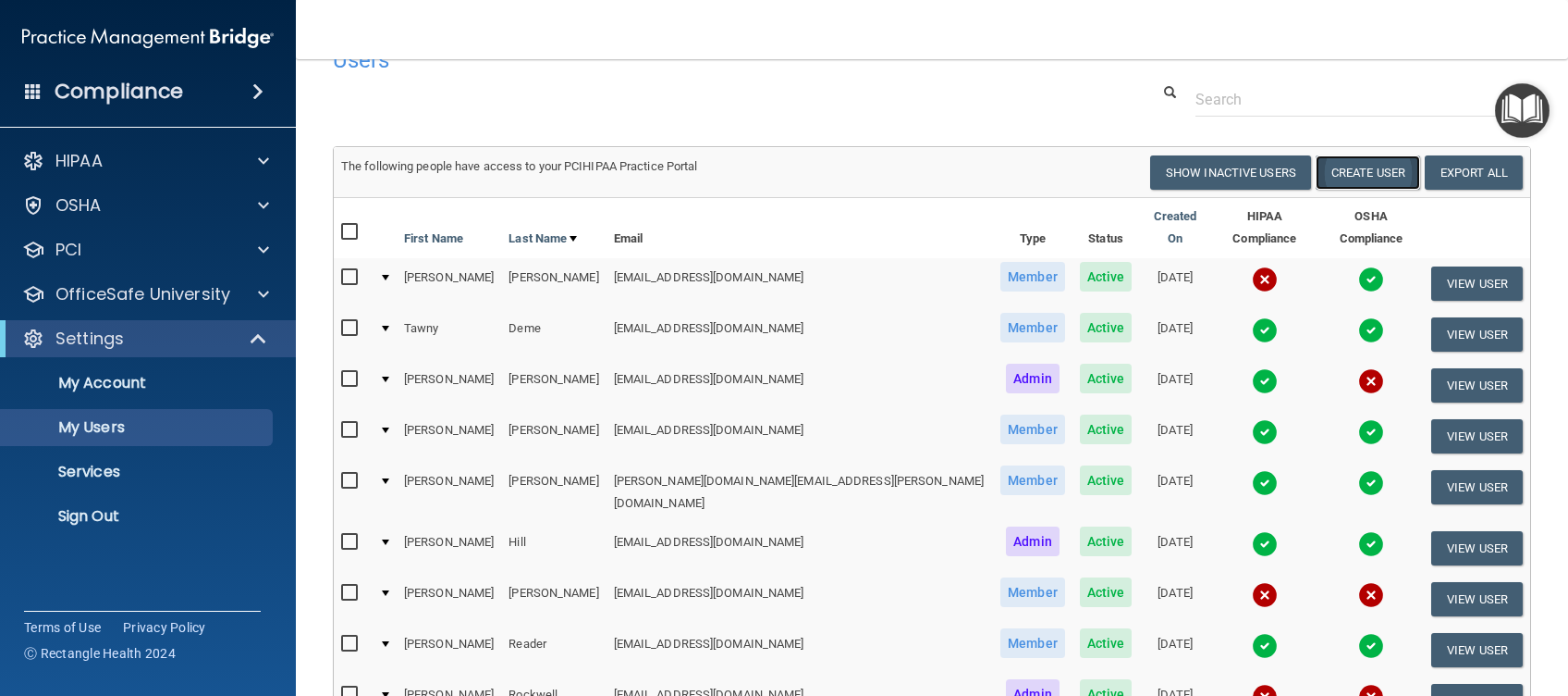
click at [1365, 158] on button "Create User" at bounding box center [1367, 172] width 104 height 34
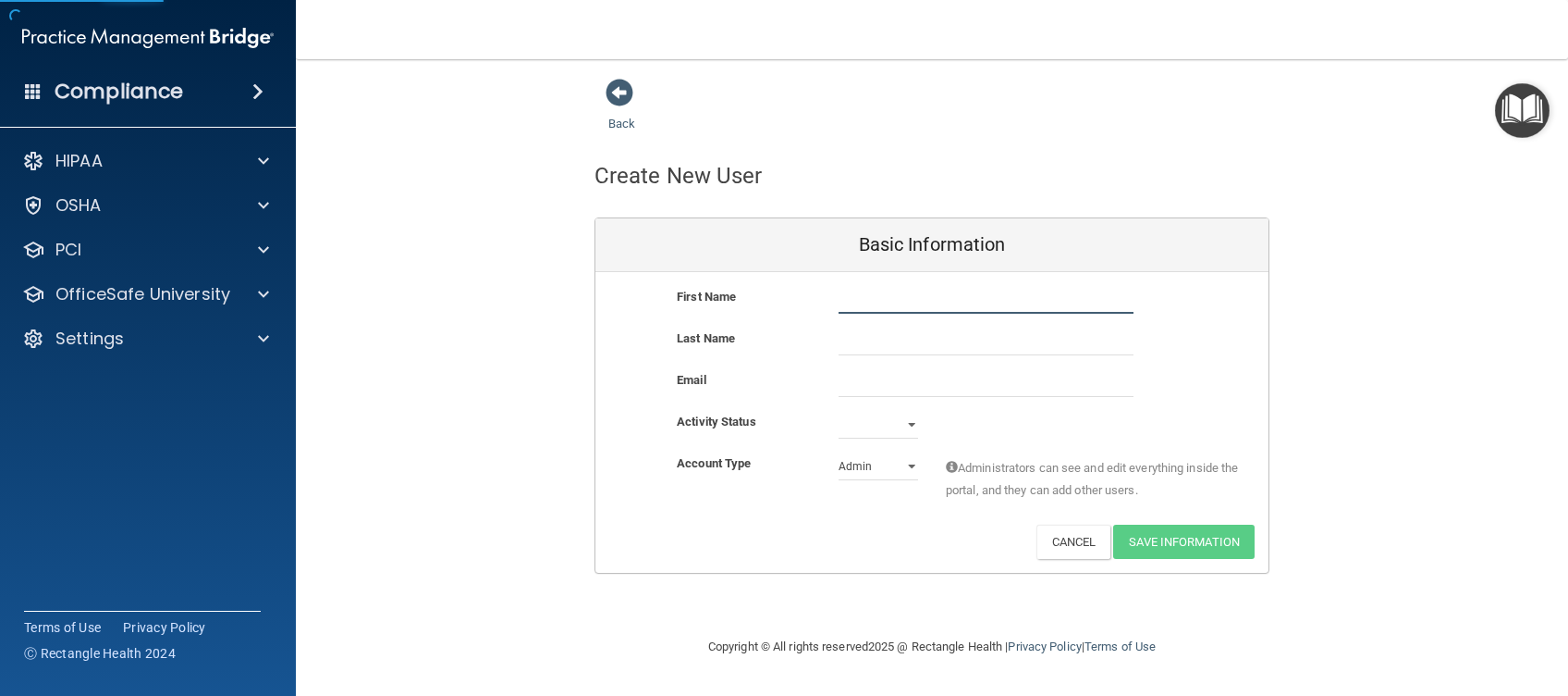
click at [889, 303] on input "text" at bounding box center [987, 300] width 295 height 28
type input "amanda"
type input "robinson"
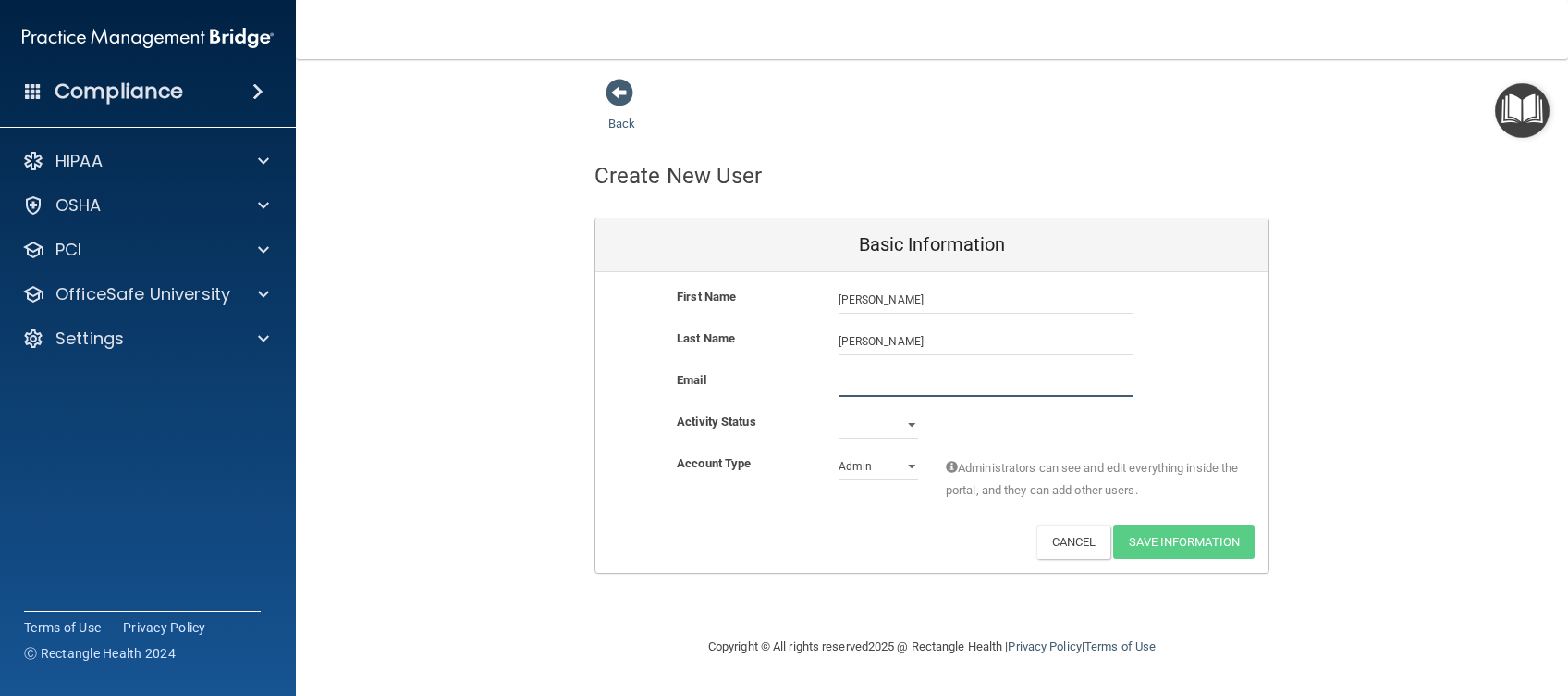
type input "arobinsondds@gmail.com"
click at [889, 421] on select "Active Inactive" at bounding box center [879, 425] width 80 height 28
select select "active"
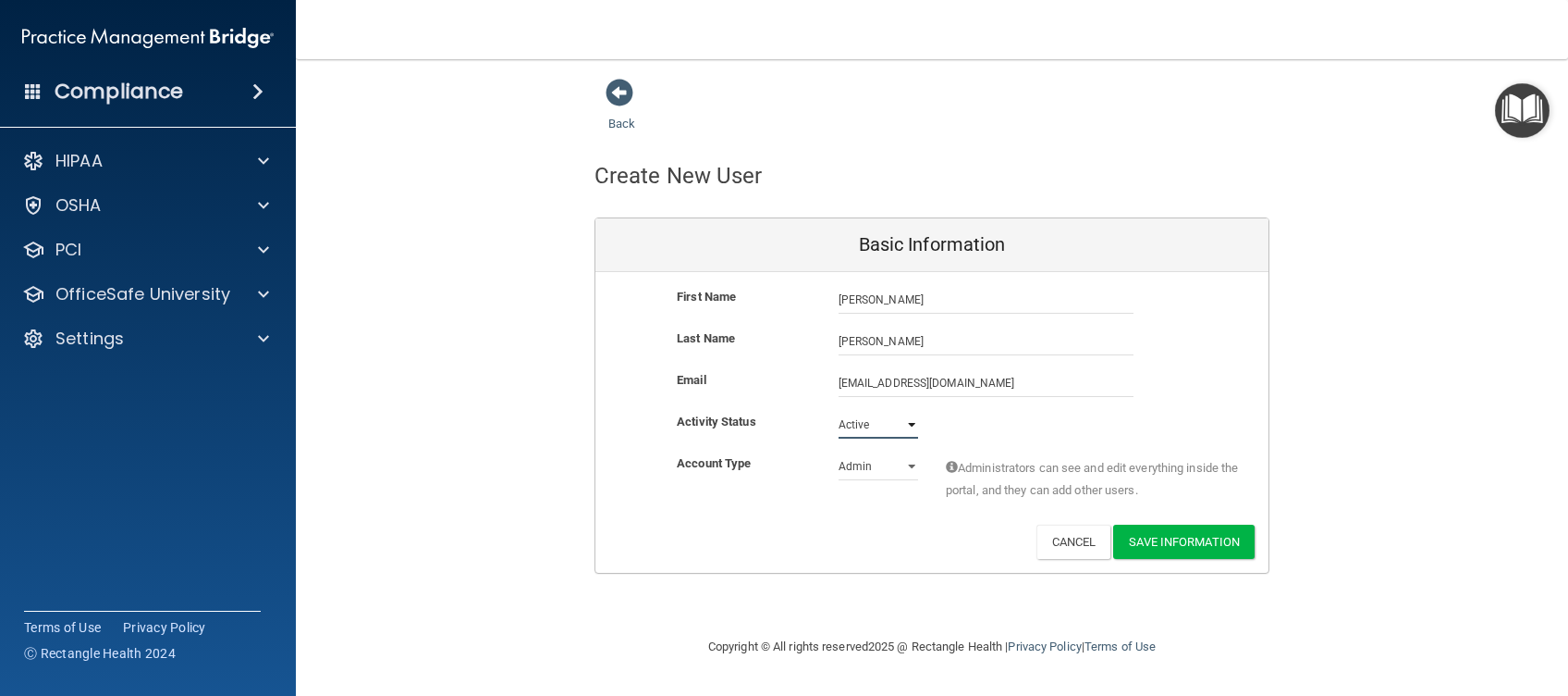
click at [839, 411] on select "Active Inactive" at bounding box center [879, 425] width 80 height 28
click at [897, 467] on select "Admin Member" at bounding box center [879, 466] width 80 height 28
click at [839, 453] on select "Admin Member" at bounding box center [879, 466] width 80 height 28
click at [881, 467] on select "Admin Member" at bounding box center [879, 466] width 80 height 28
select select "practice_member"
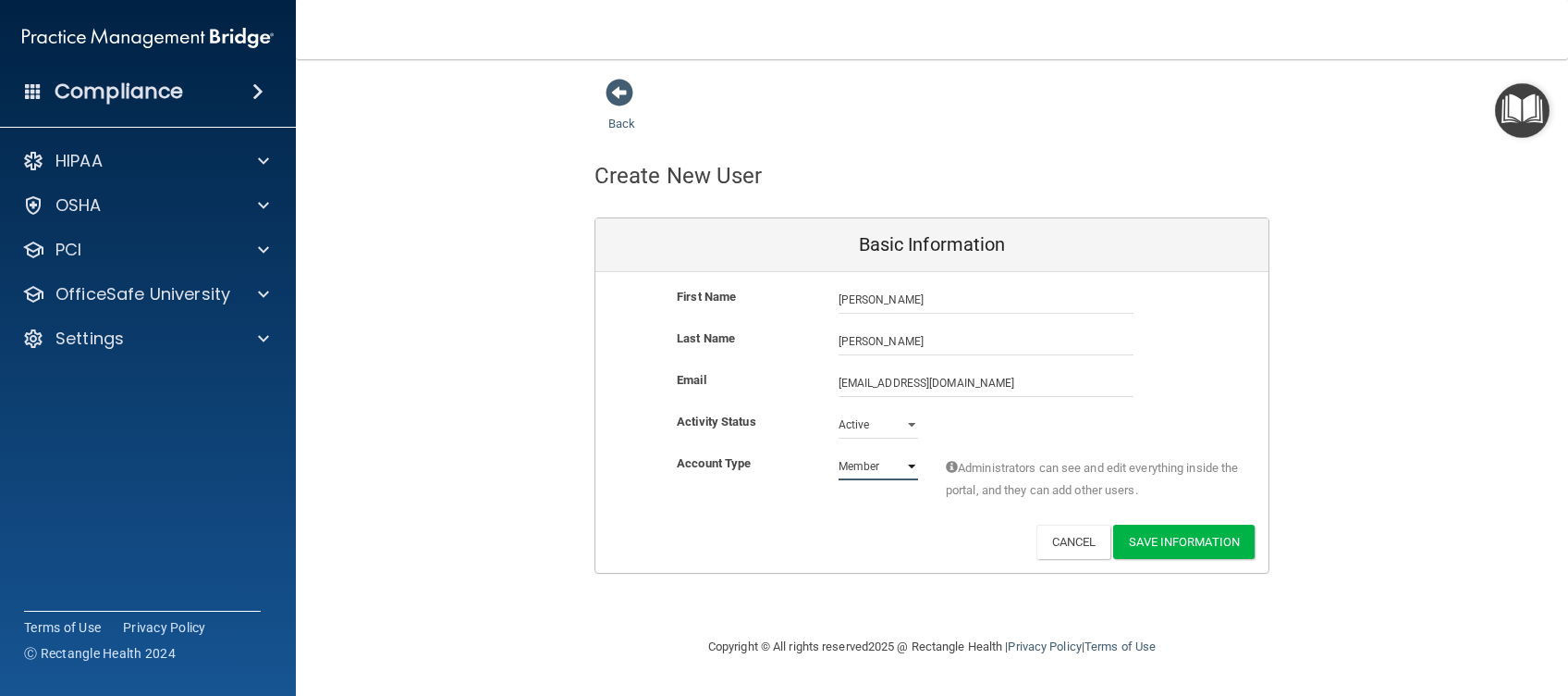
click at [839, 453] on select "Admin Member" at bounding box center [879, 466] width 80 height 28
click at [1169, 545] on button "Save Information" at bounding box center [1183, 541] width 141 height 34
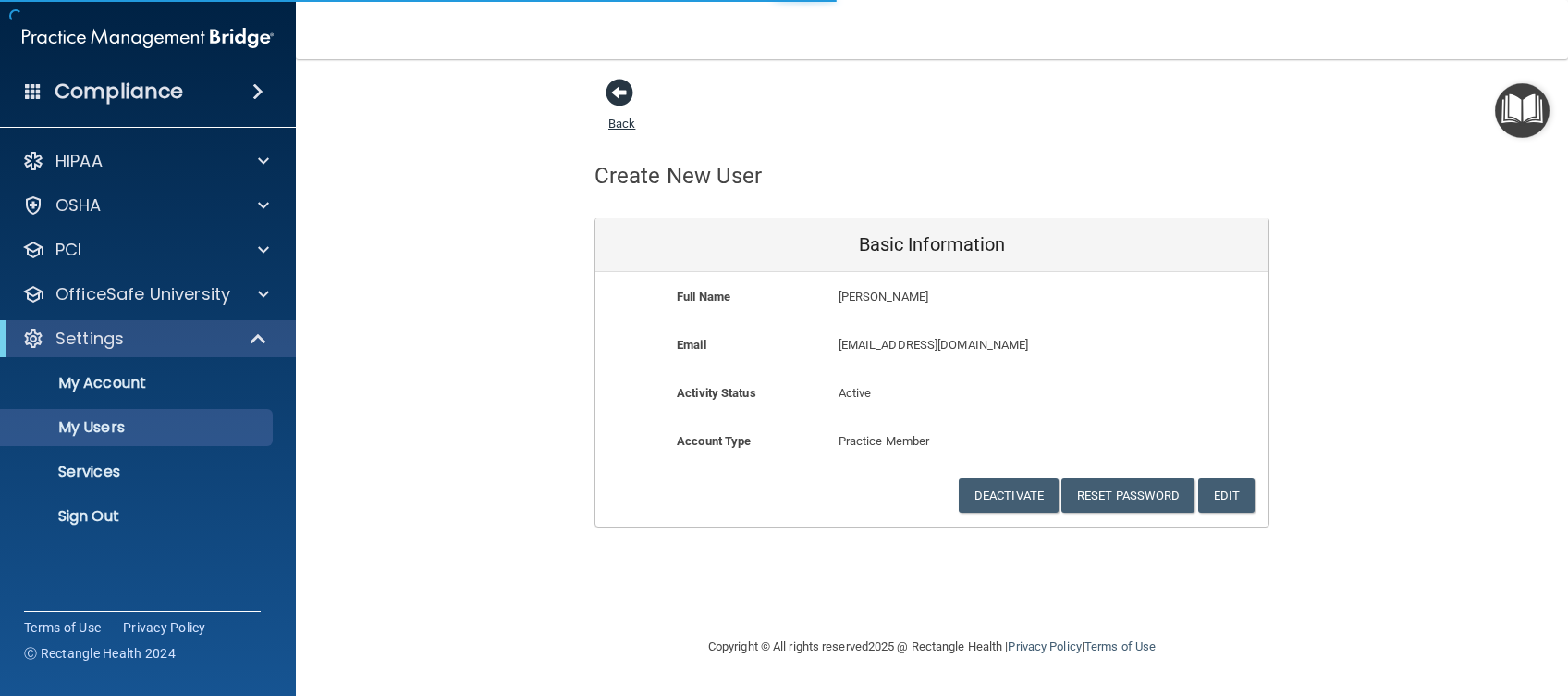
click at [614, 92] on span at bounding box center [620, 93] width 28 height 28
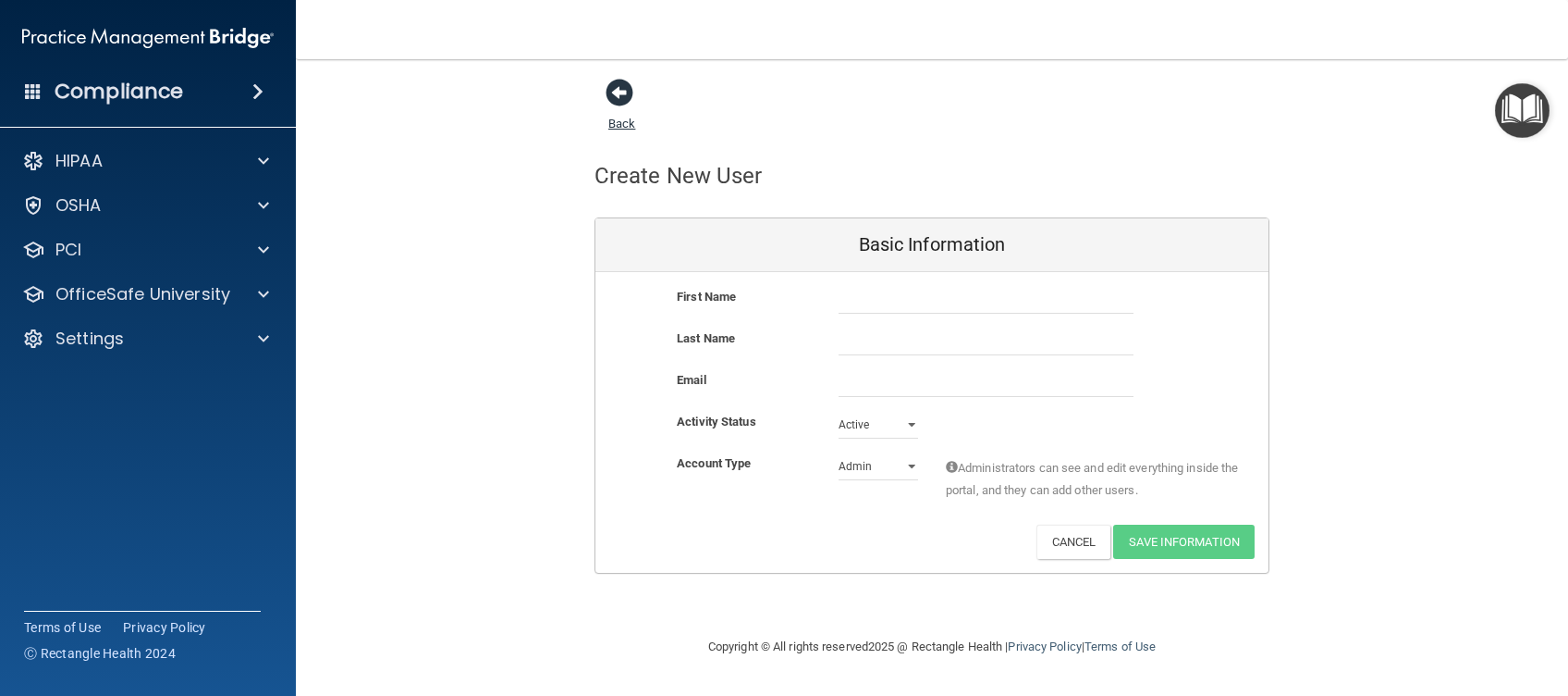
click at [610, 94] on span at bounding box center [620, 93] width 28 height 28
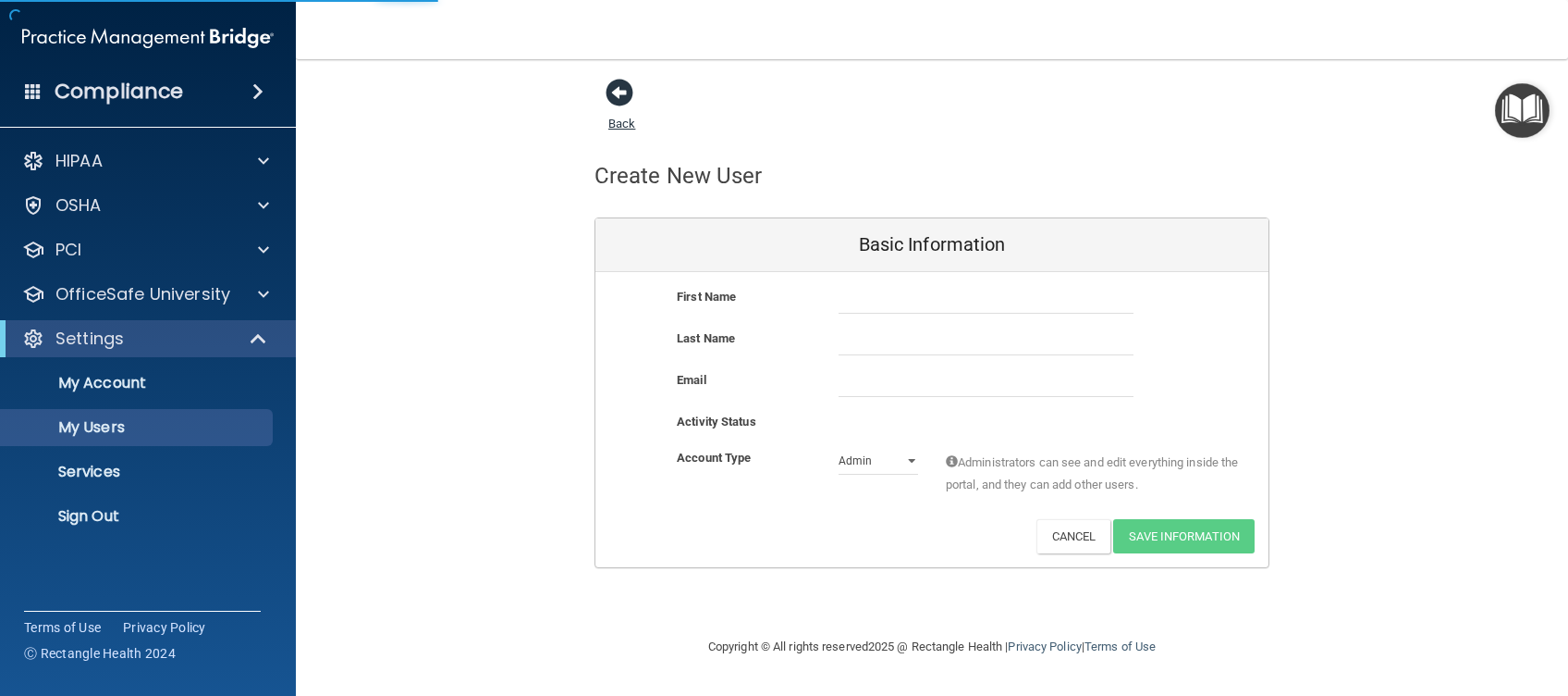
select select "30"
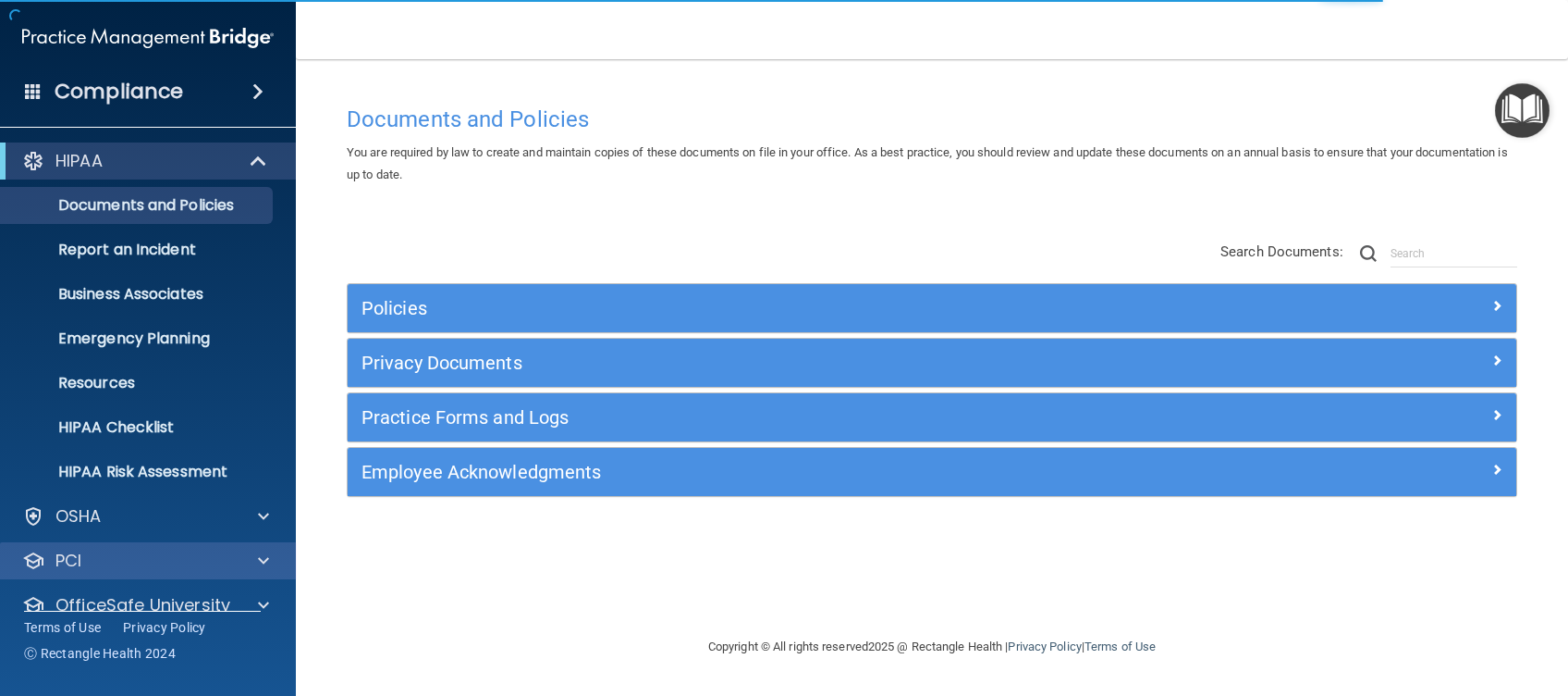
scroll to position [72, 0]
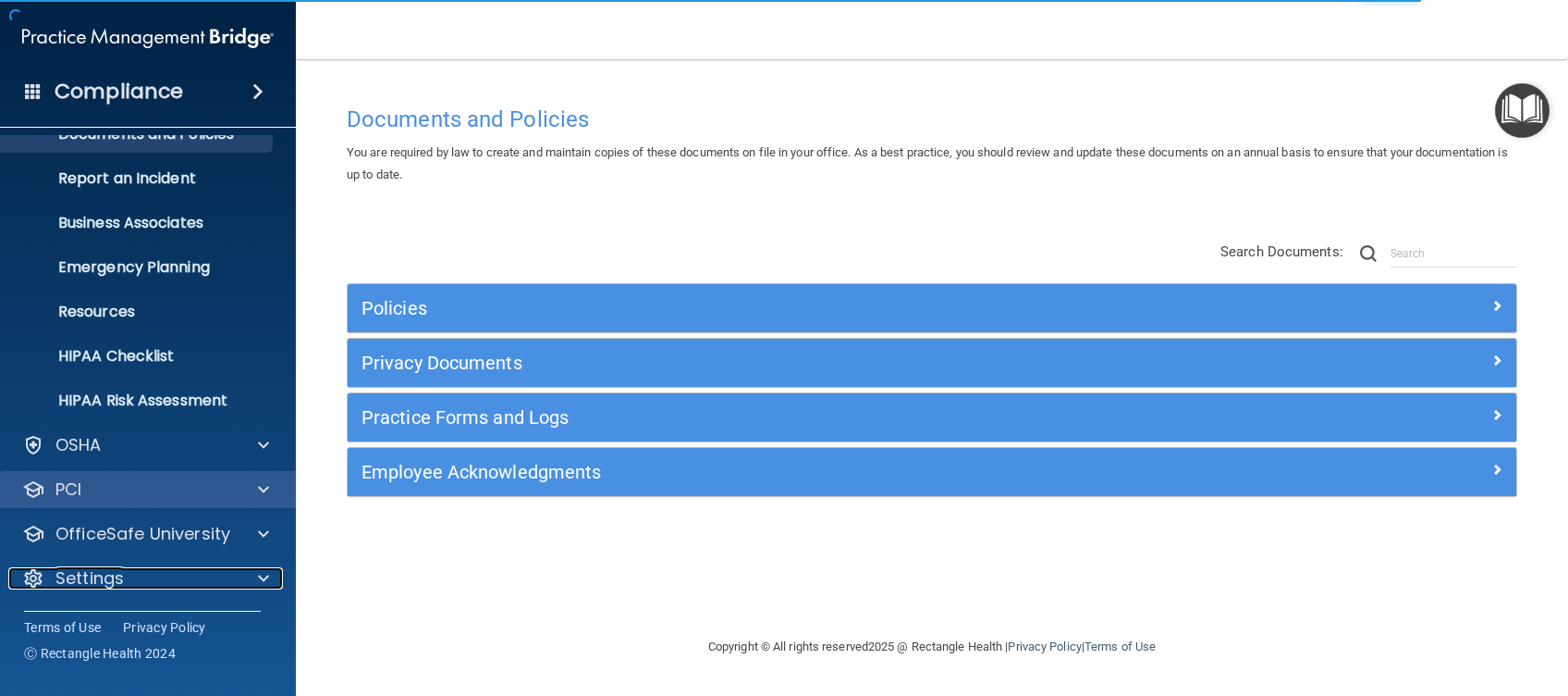
click at [161, 571] on div "Settings" at bounding box center [123, 578] width 229 height 22
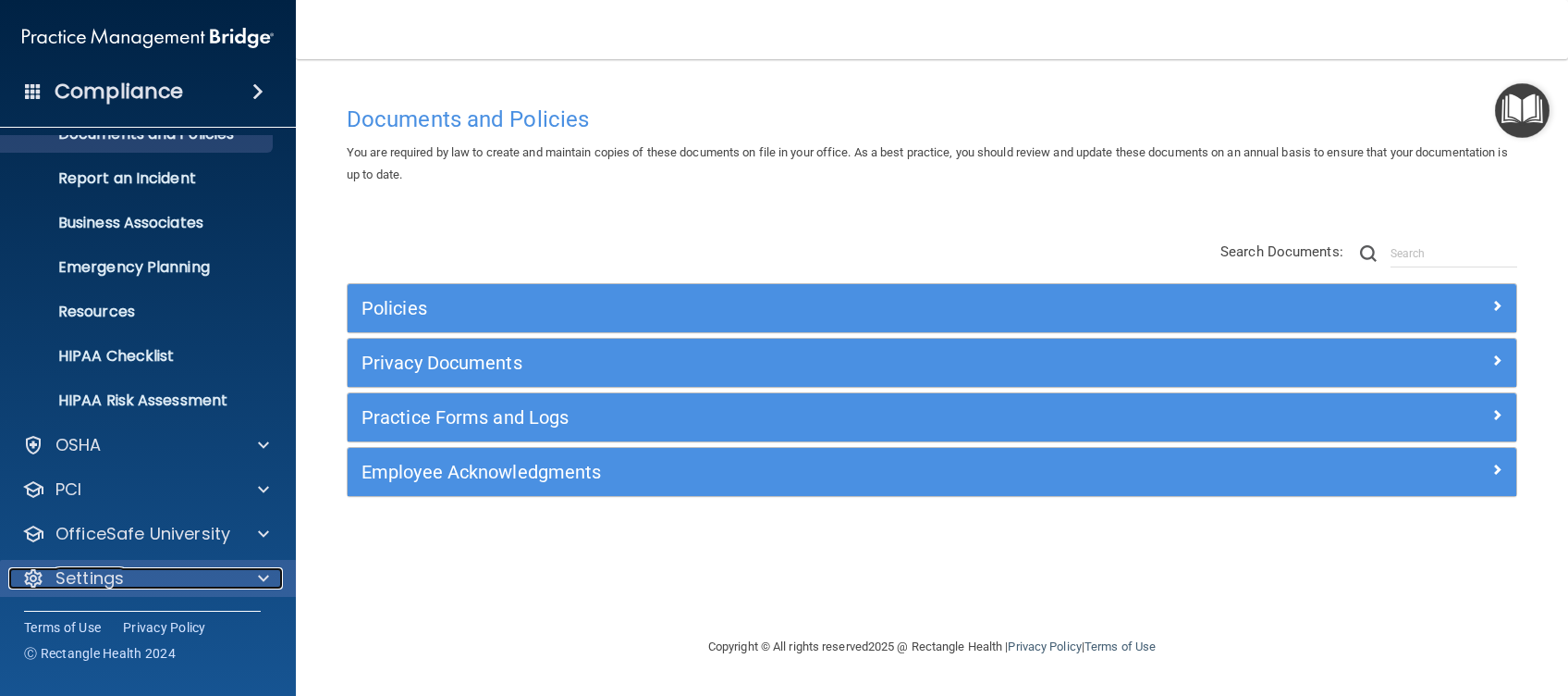
click at [265, 567] on span at bounding box center [264, 578] width 11 height 22
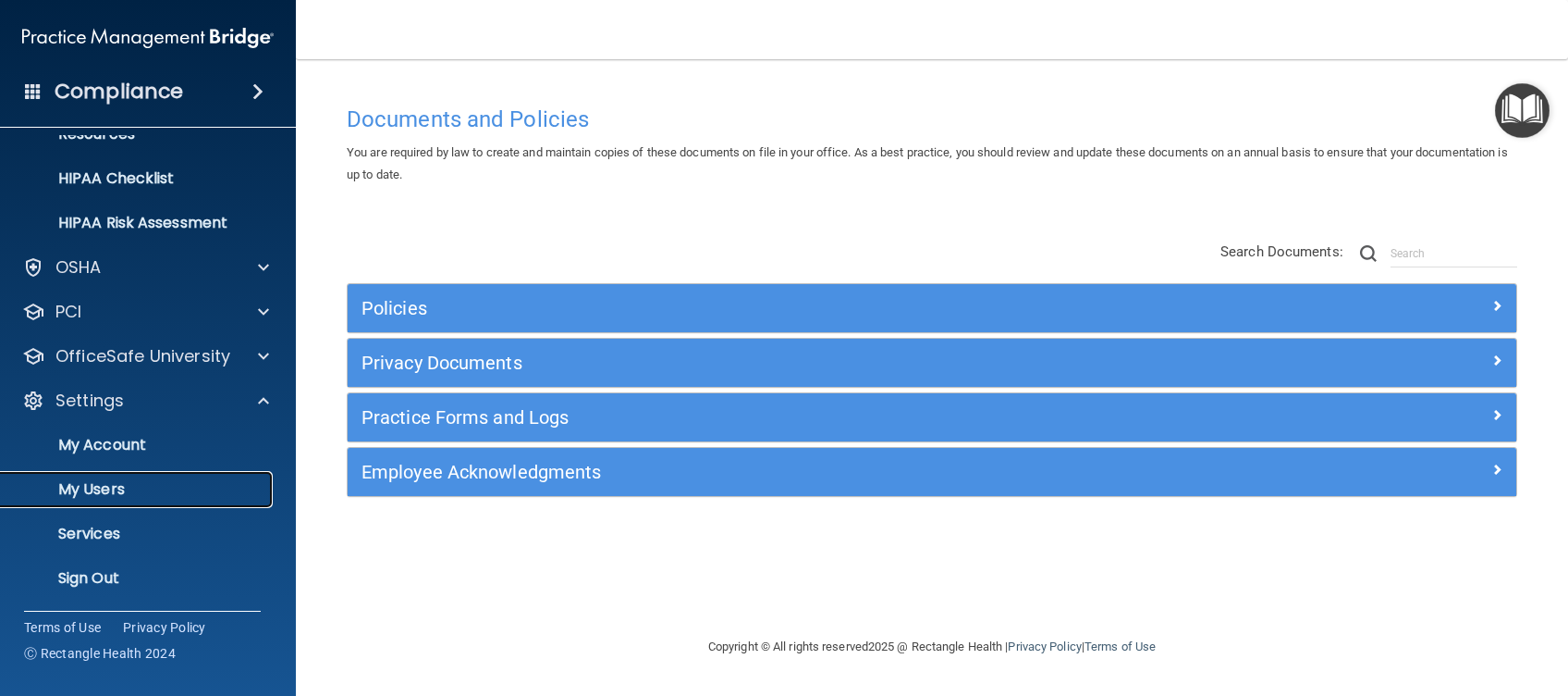
click at [107, 480] on p "My Users" at bounding box center [138, 490] width 253 height 19
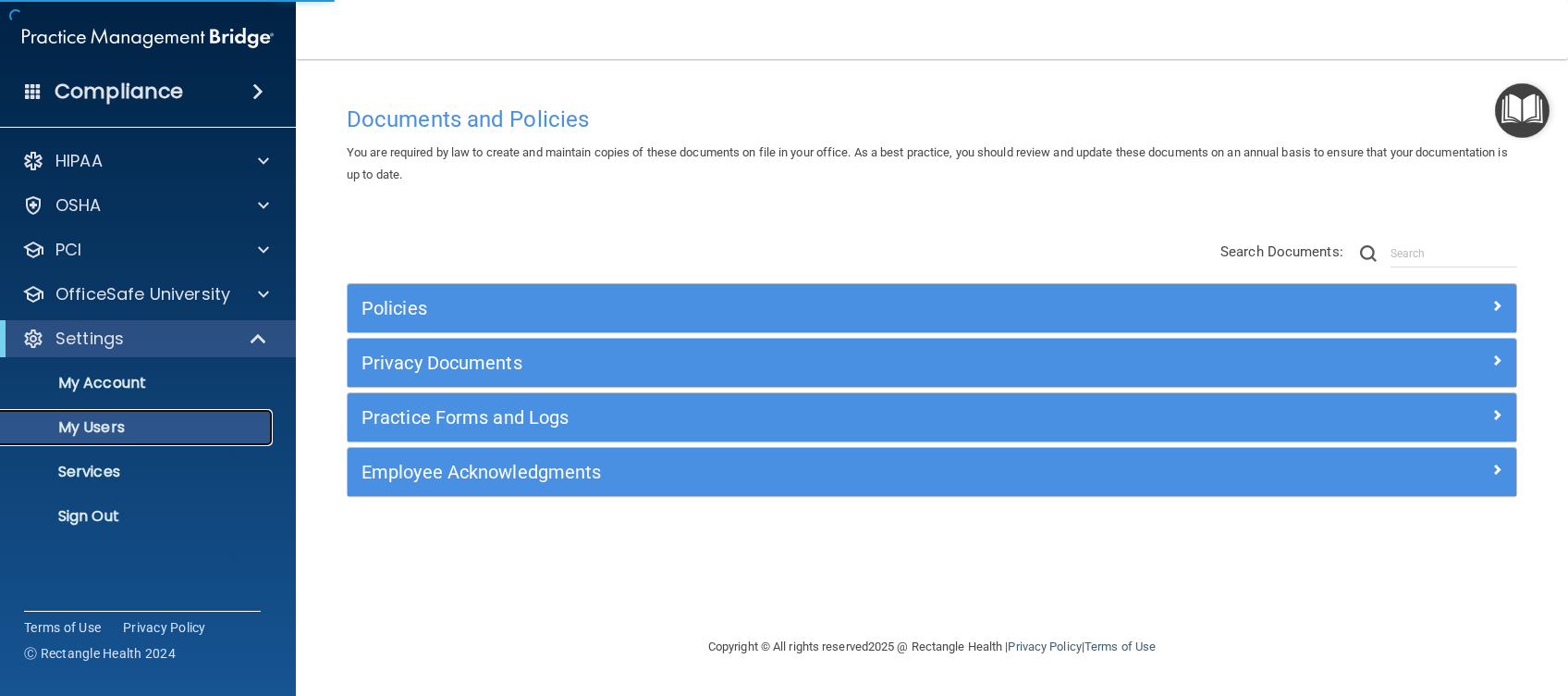
click at [111, 431] on p "My Users" at bounding box center [138, 427] width 253 height 19
select select "20"
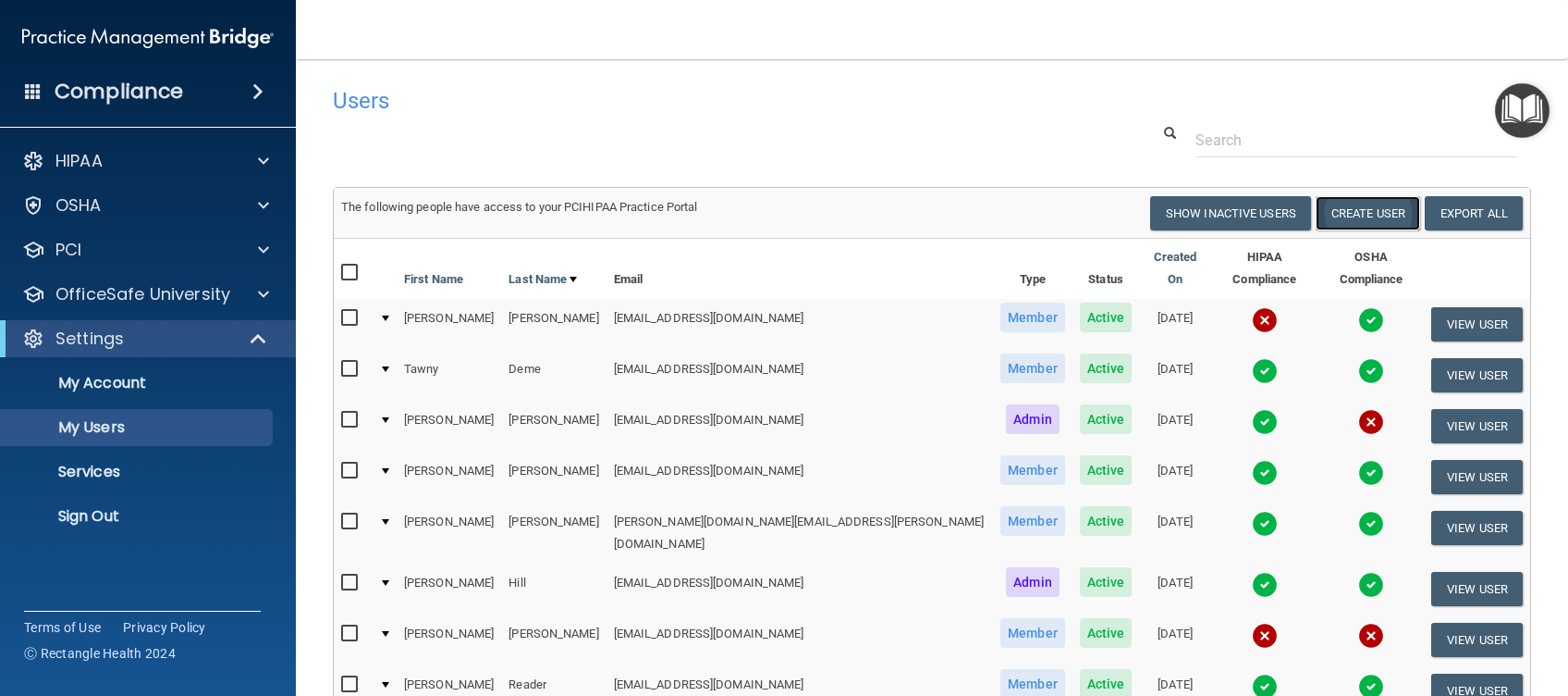
click at [1385, 204] on button "Create User" at bounding box center [1367, 213] width 104 height 34
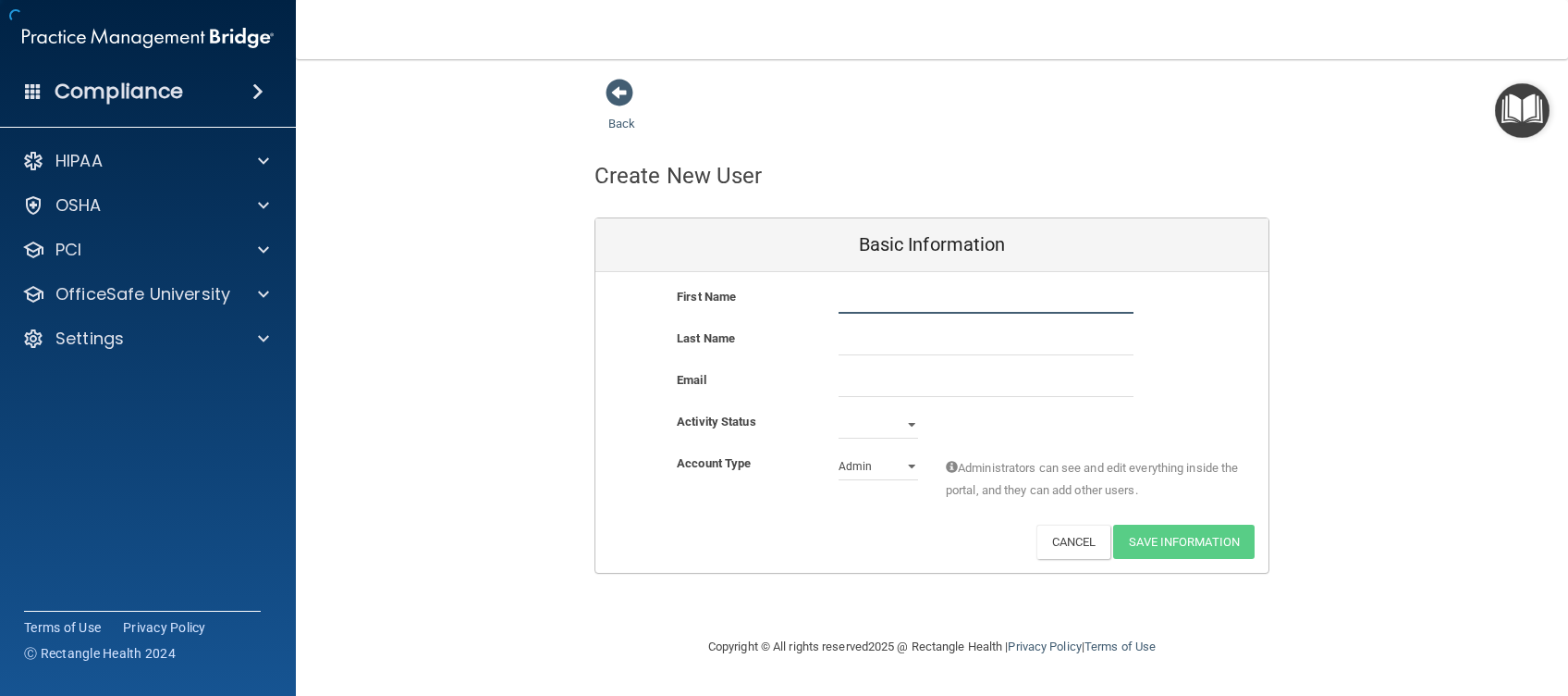
click at [902, 287] on input "text" at bounding box center [987, 300] width 295 height 28
type input "Andrea"
type input "Rios"
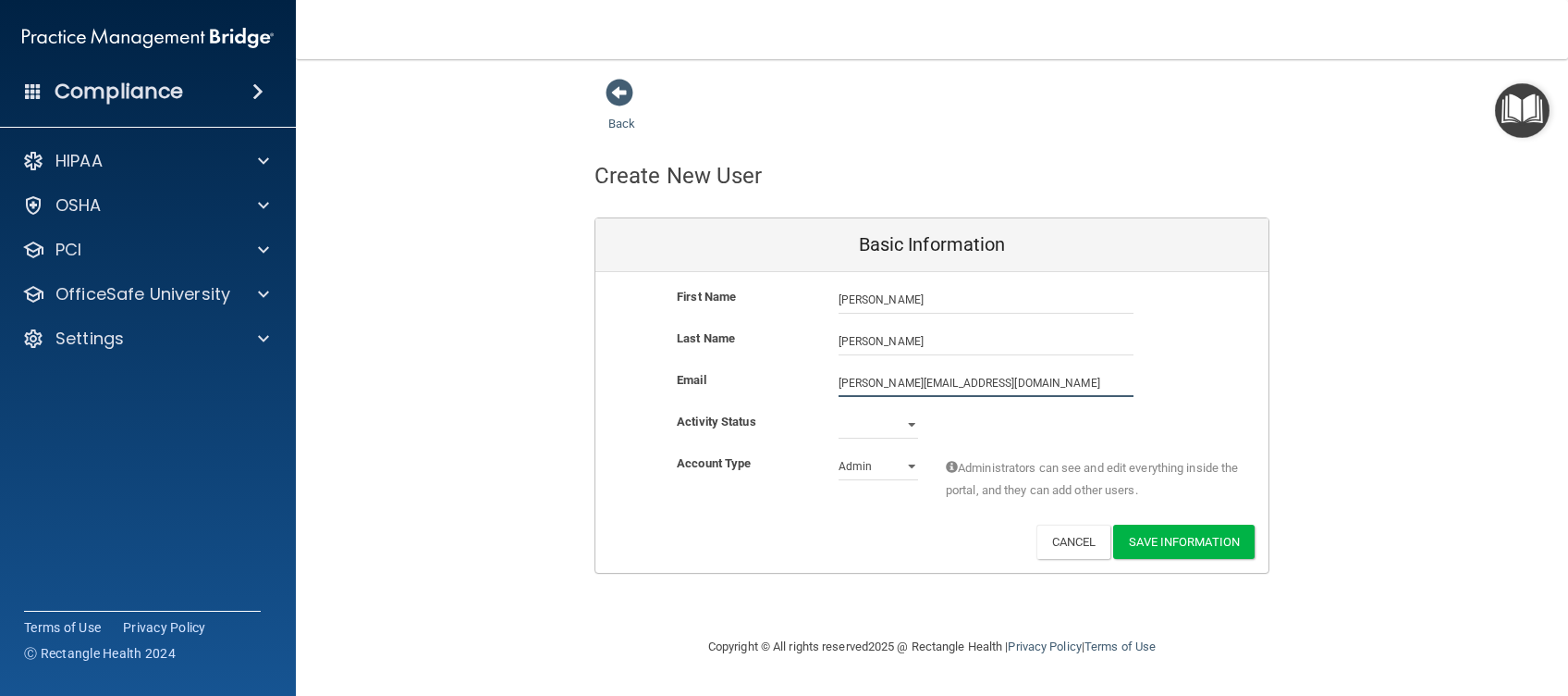
type input "andrea.j.rios99@gmail.com"
click at [869, 430] on select "Active Inactive" at bounding box center [879, 428] width 80 height 28
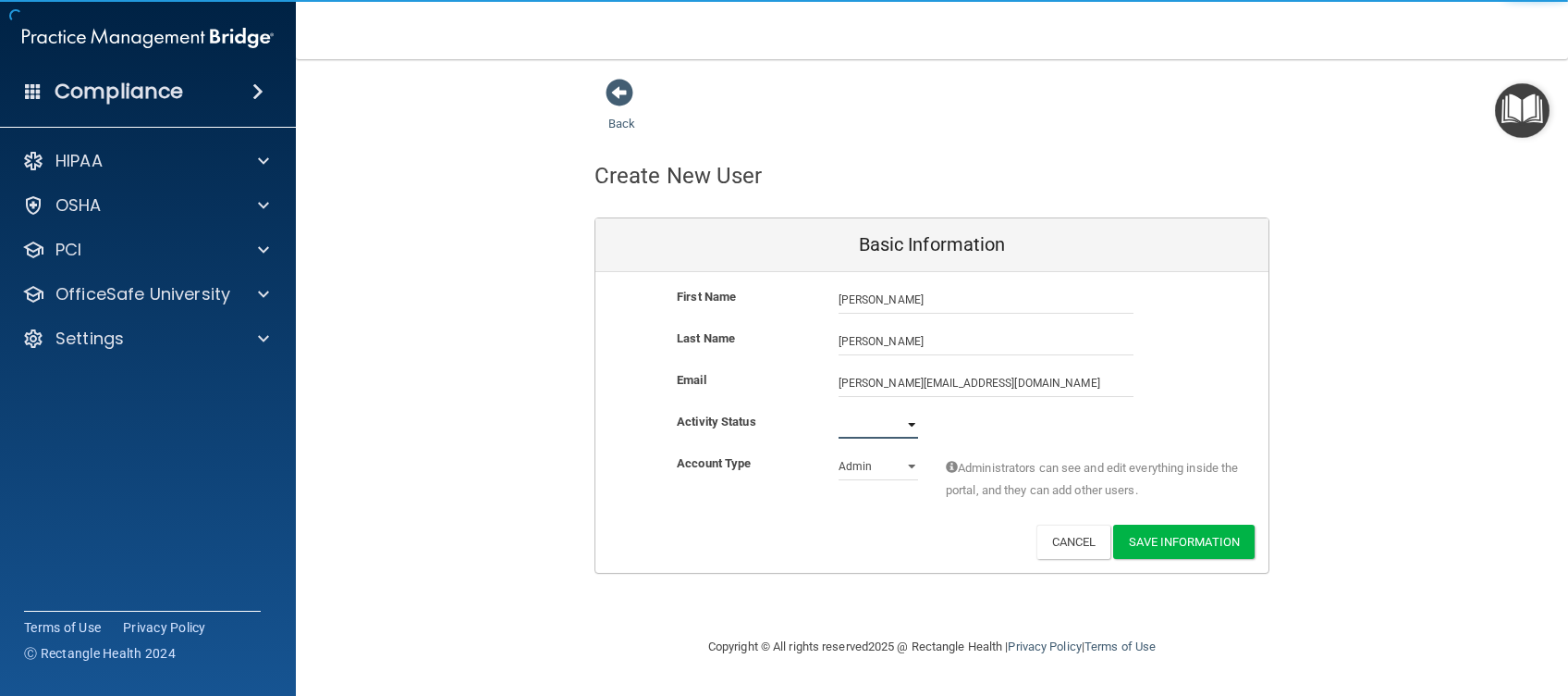
select select "active"
click at [839, 411] on select "Active Inactive" at bounding box center [879, 425] width 80 height 28
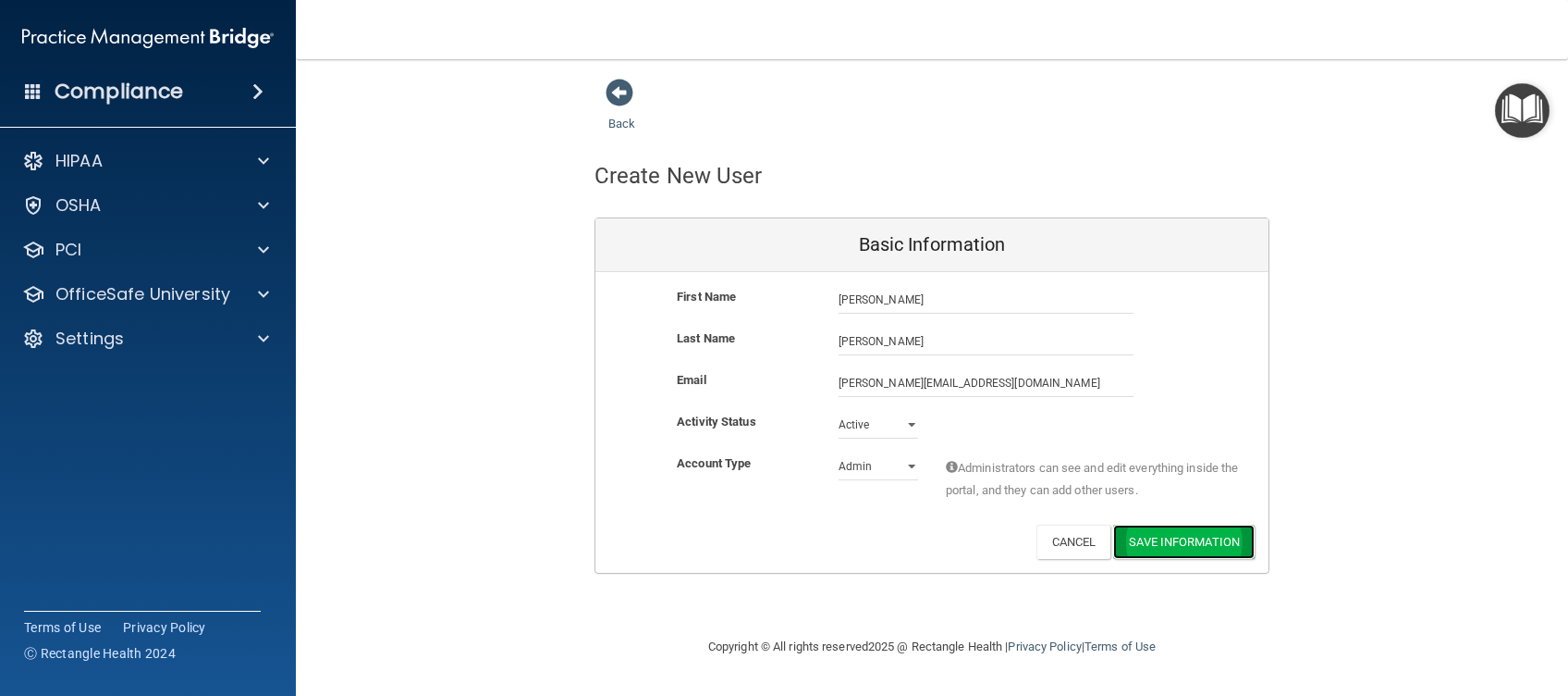
click at [1222, 540] on button "Save Information" at bounding box center [1183, 541] width 141 height 34
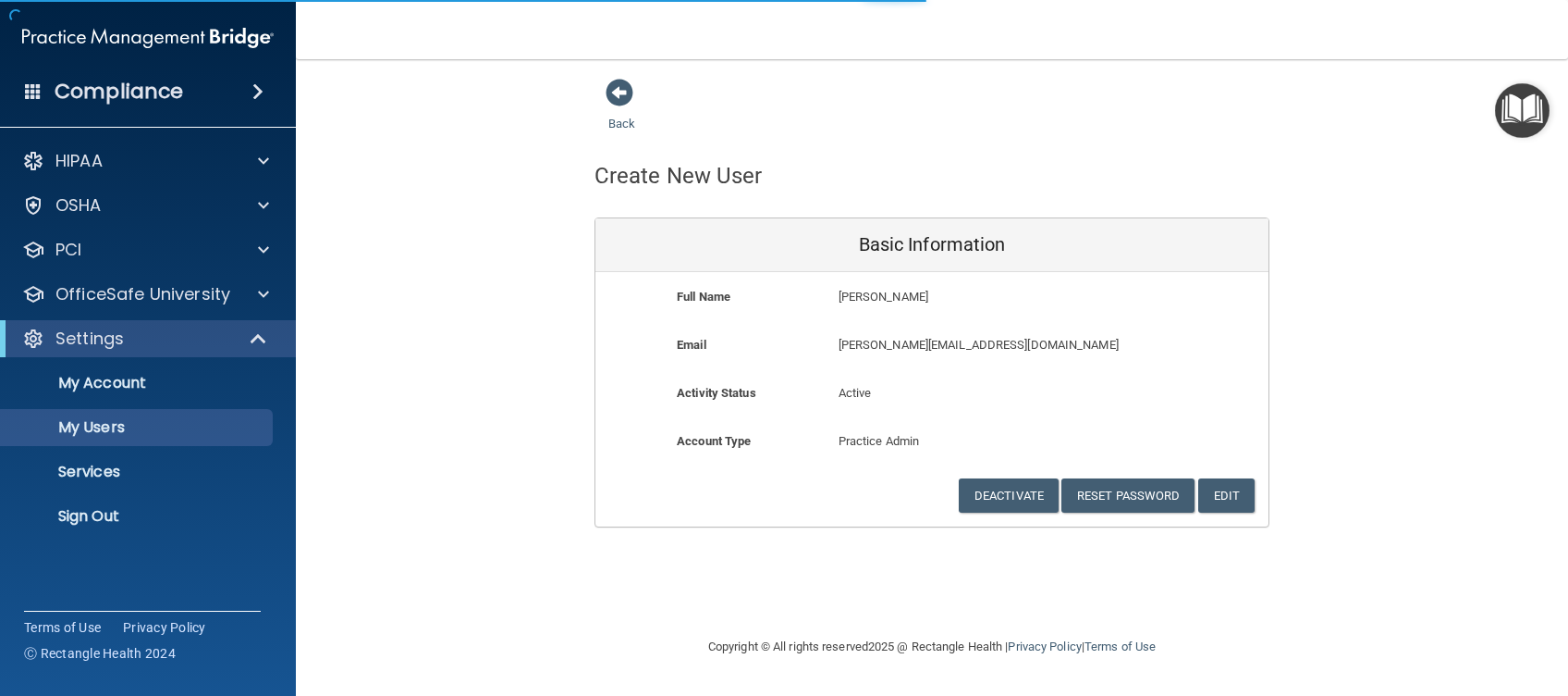
select select "20"
